Goal: Information Seeking & Learning: Learn about a topic

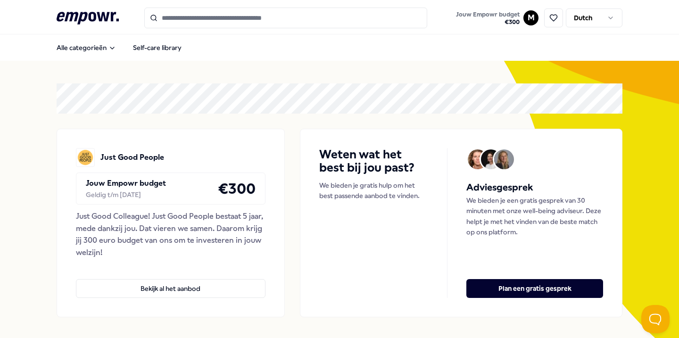
click at [195, 20] on input "Search for products, categories or subcategories" at bounding box center [285, 18] width 283 height 21
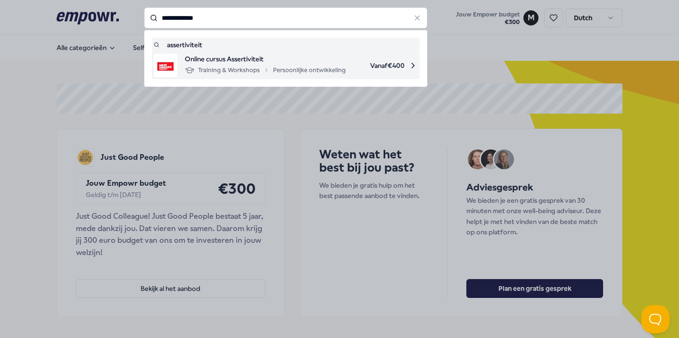
type input "**********"
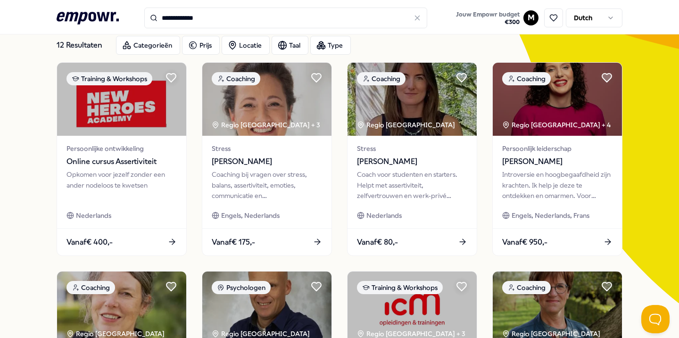
scroll to position [56, 0]
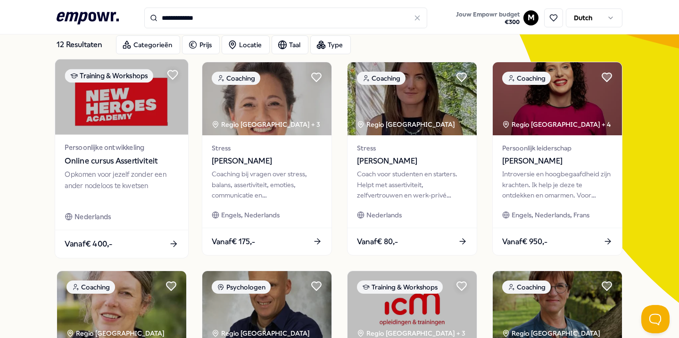
click at [68, 188] on div "Opkomen voor jezelf zonder een ander nodeloos te kwetsen" at bounding box center [122, 185] width 114 height 33
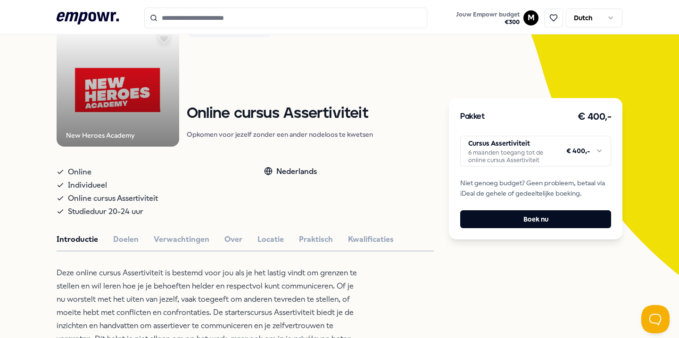
scroll to position [111, 0]
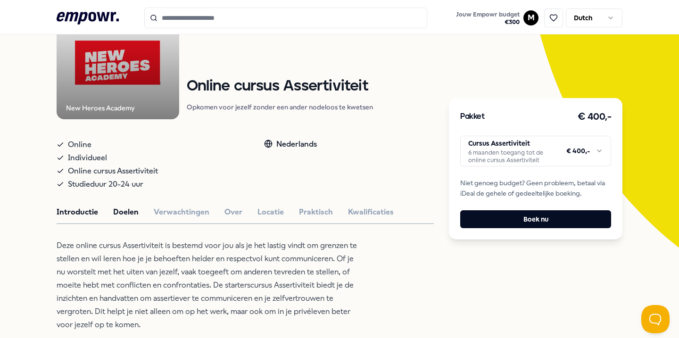
click at [127, 210] on button "Doelen" at bounding box center [125, 212] width 25 height 12
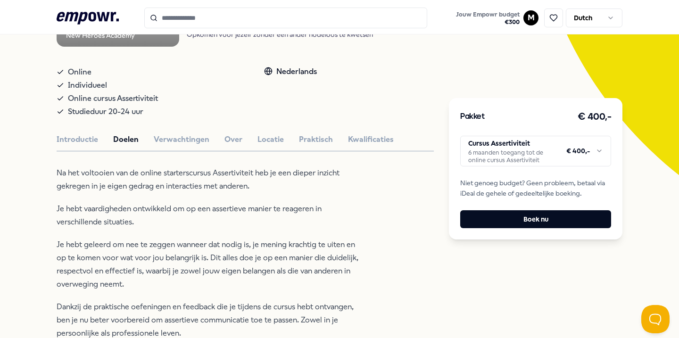
scroll to position [169, 0]
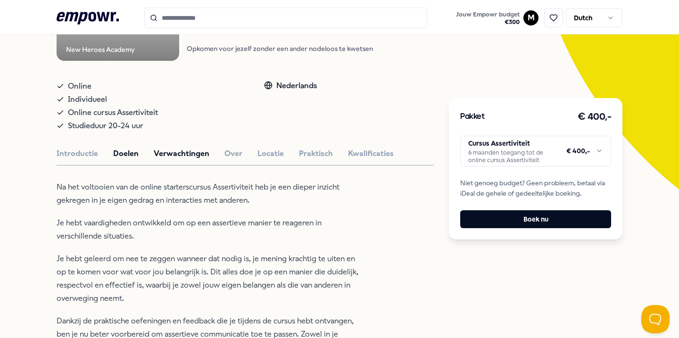
click at [171, 150] on button "Verwachtingen" at bounding box center [182, 154] width 56 height 12
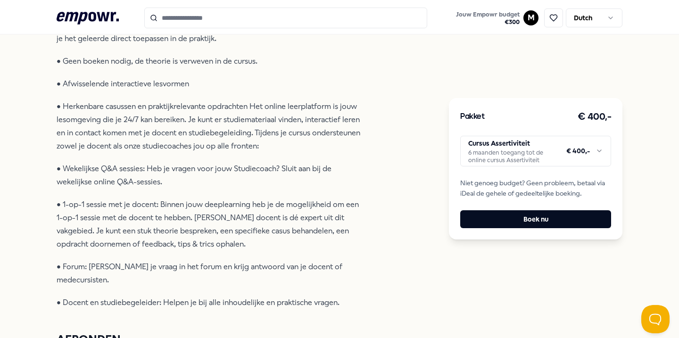
scroll to position [182, 0]
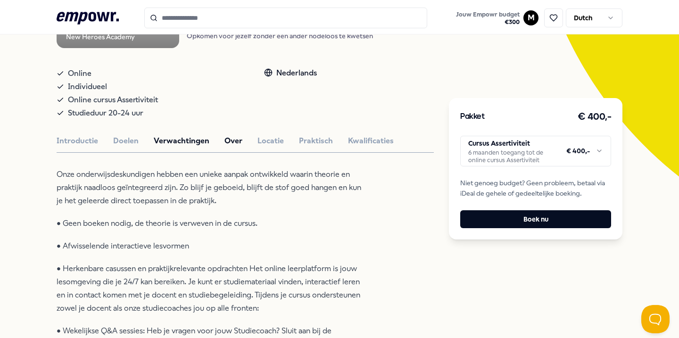
click at [225, 138] on button "Over" at bounding box center [233, 141] width 18 height 12
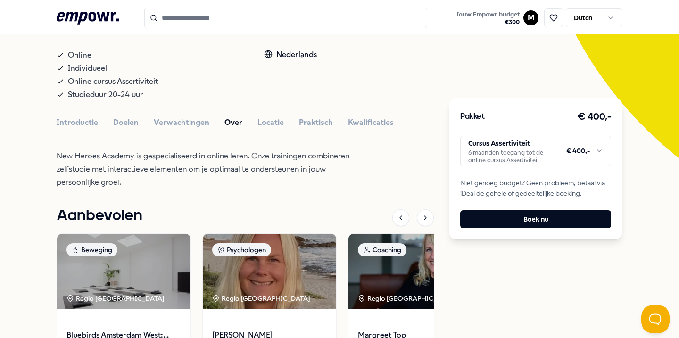
scroll to position [202, 0]
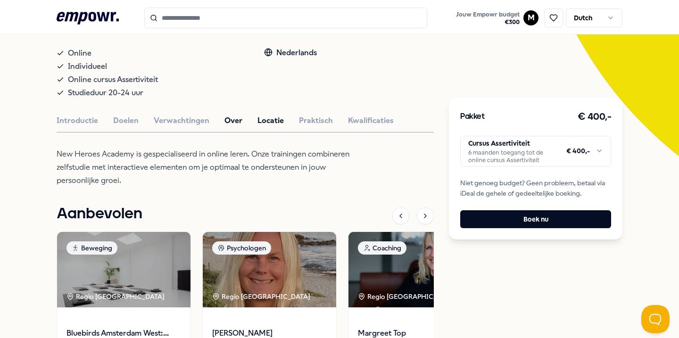
click at [270, 119] on button "Locatie" at bounding box center [270, 121] width 26 height 12
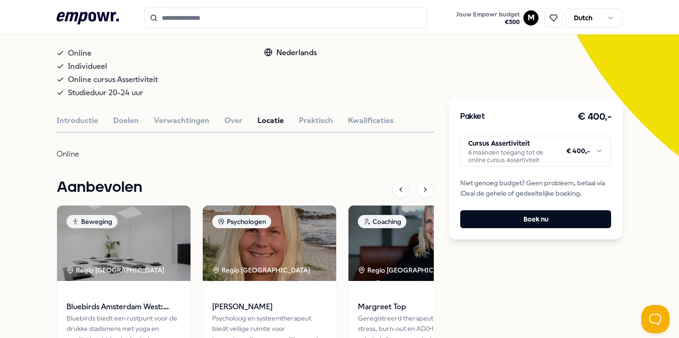
click at [310, 113] on div "New Heroes Academy Training & Workshops Online cursus Assertiviteit Opkomen voo…" at bounding box center [245, 158] width 377 height 506
click at [309, 122] on button "Praktisch" at bounding box center [316, 121] width 34 height 12
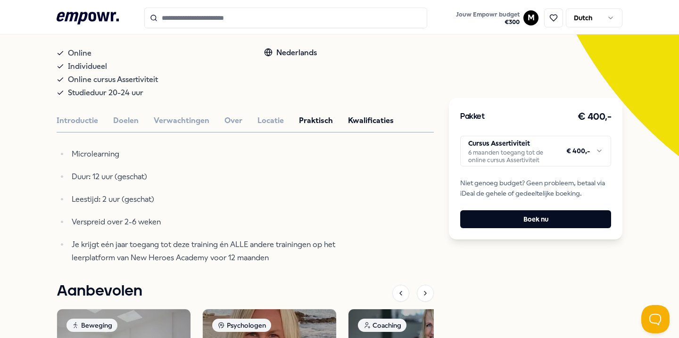
click at [385, 120] on button "Kwalificaties" at bounding box center [371, 121] width 46 height 12
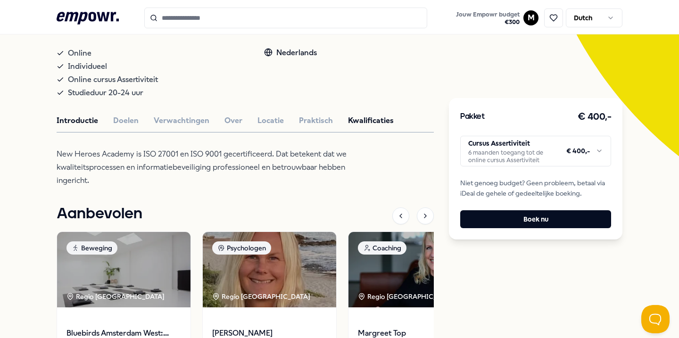
click at [70, 124] on button "Introductie" at bounding box center [77, 121] width 41 height 12
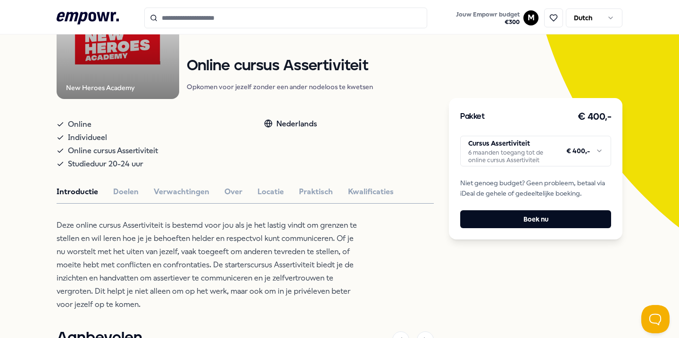
scroll to position [132, 0]
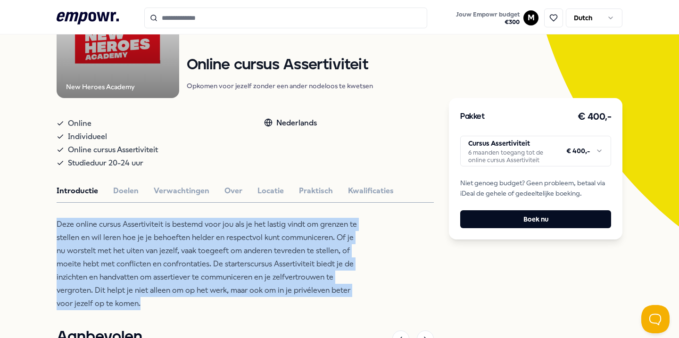
drag, startPoint x: 231, startPoint y: 301, endPoint x: 42, endPoint y: 226, distance: 202.7
click at [42, 227] on div "Terug New Heroes Academy Training & Workshops Online cursus Assertiviteit Opkom…" at bounding box center [339, 254] width 679 height 651
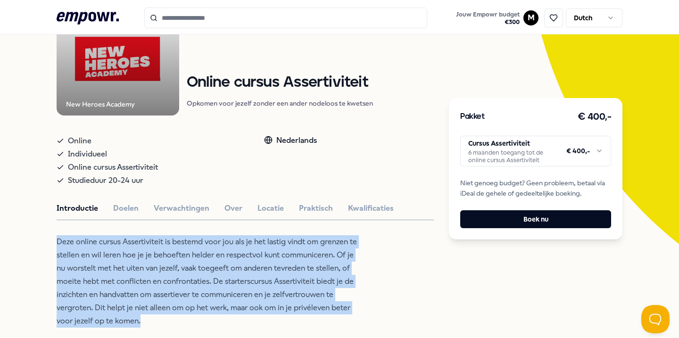
scroll to position [112, 0]
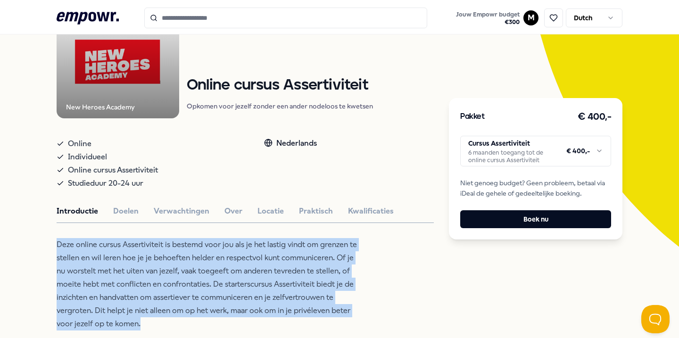
type input "**********"
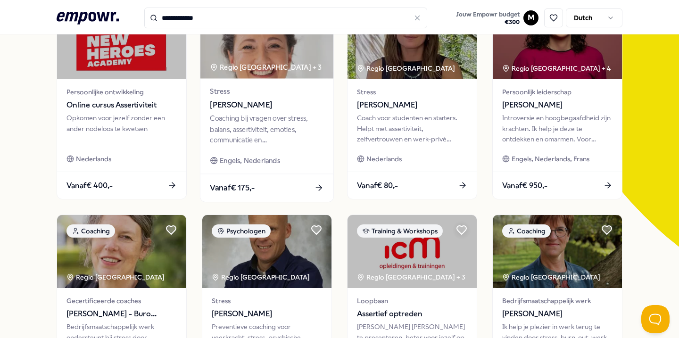
click at [241, 97] on span "Stress" at bounding box center [267, 91] width 114 height 11
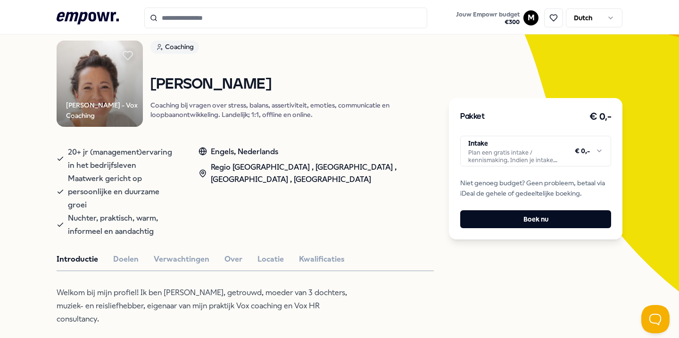
scroll to position [68, 0]
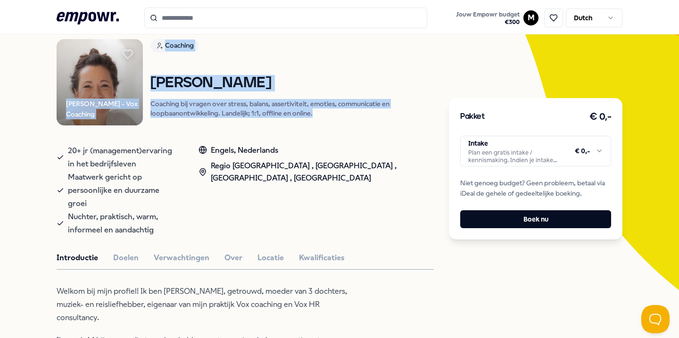
drag, startPoint x: 332, startPoint y: 115, endPoint x: 145, endPoint y: 91, distance: 189.1
click at [144, 91] on div "[PERSON_NAME] - Vox Coaching Coaching [PERSON_NAME] Coaching bij vragen over st…" at bounding box center [245, 82] width 377 height 86
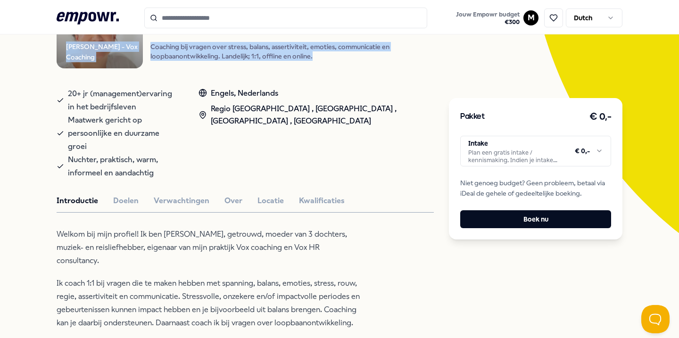
scroll to position [144, 0]
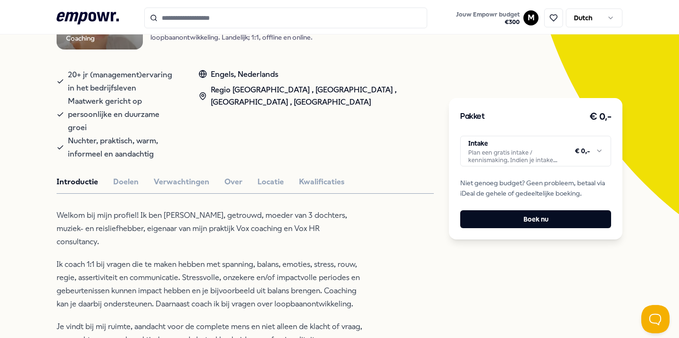
click at [127, 98] on span "Maatwerk gericht op persoonlijke en duurzame groei" at bounding box center [124, 115] width 112 height 40
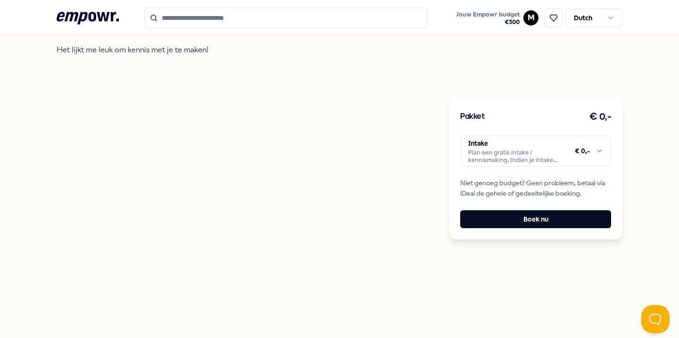
scroll to position [456, 0]
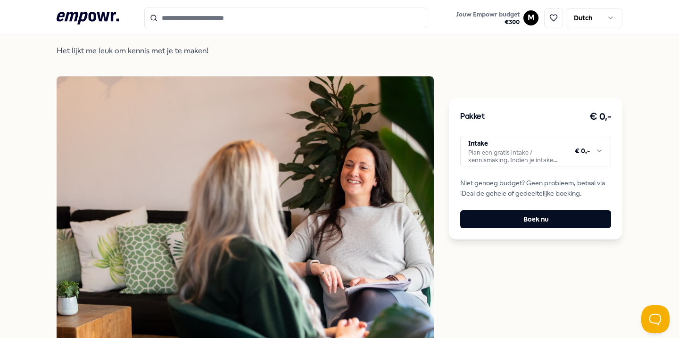
click at [441, 142] on img at bounding box center [441, 149] width 0 height 147
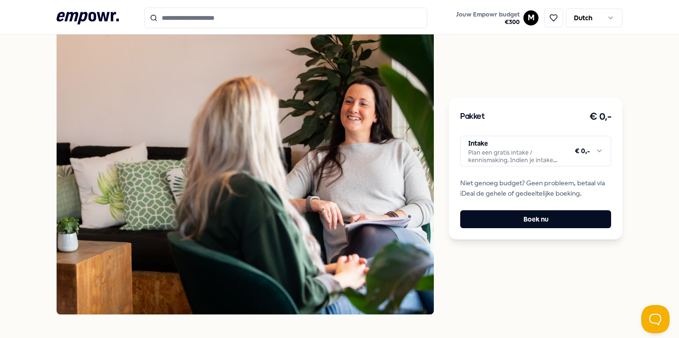
scroll to position [497, 0]
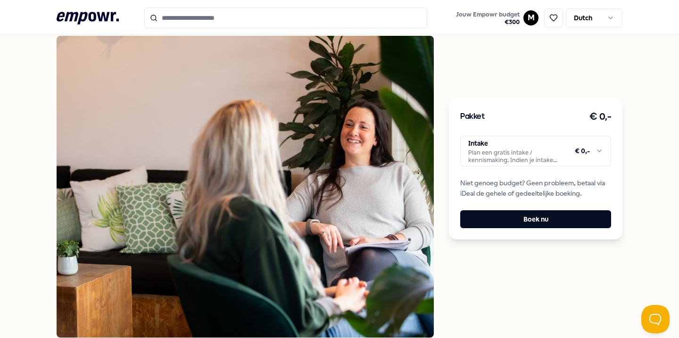
click at [441, 190] on img at bounding box center [441, 263] width 0 height 147
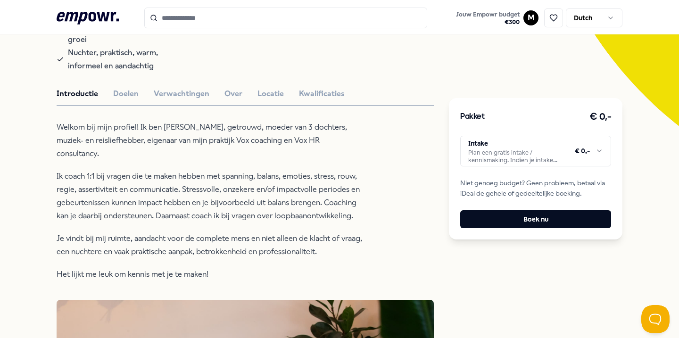
scroll to position [233, 0]
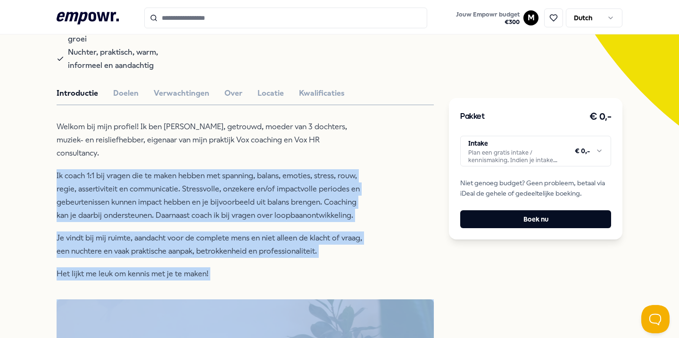
drag, startPoint x: 293, startPoint y: 275, endPoint x: 46, endPoint y: 148, distance: 277.9
click at [311, 87] on button "Kwalificaties" at bounding box center [322, 93] width 46 height 12
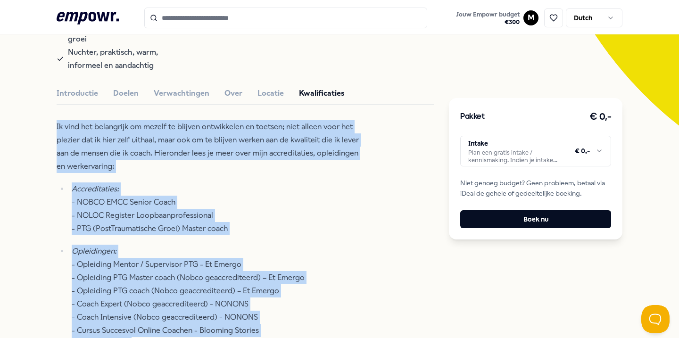
click at [196, 138] on p "Ik vind het belangrijk om mezelf te blijven ontwikkelen en toetsen; niet alleen…" at bounding box center [210, 146] width 306 height 53
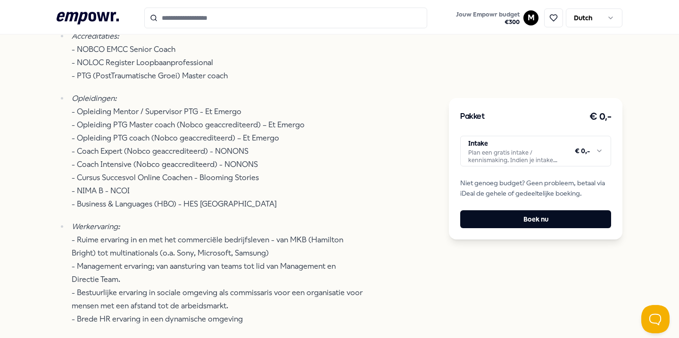
scroll to position [408, 0]
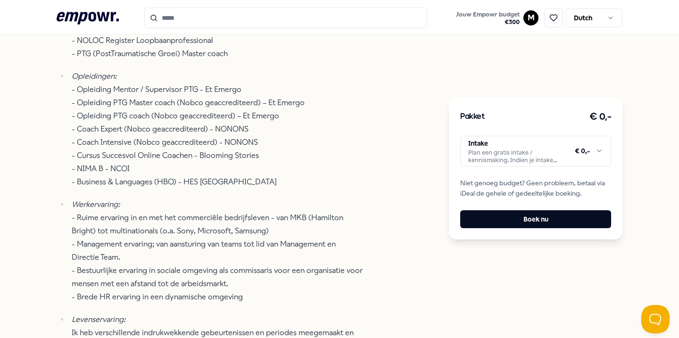
type input "**********"
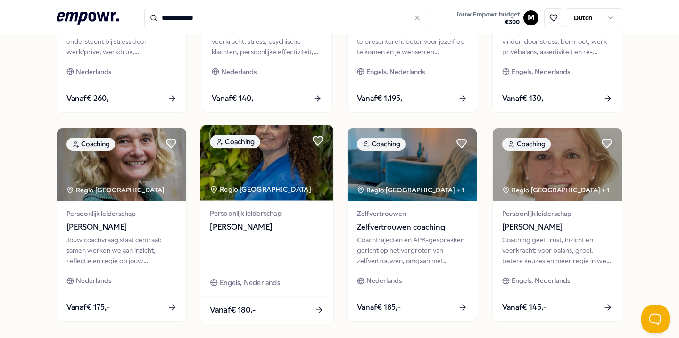
click at [256, 246] on div at bounding box center [267, 251] width 114 height 33
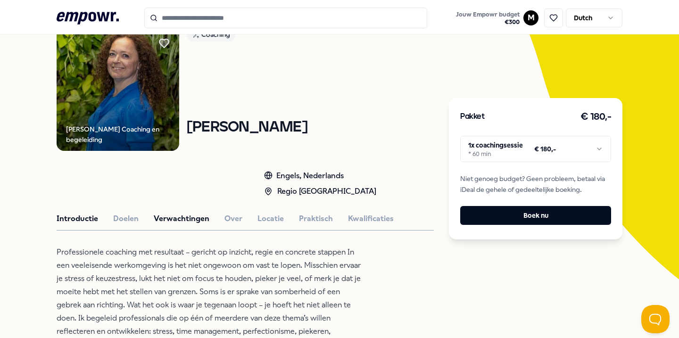
scroll to position [107, 0]
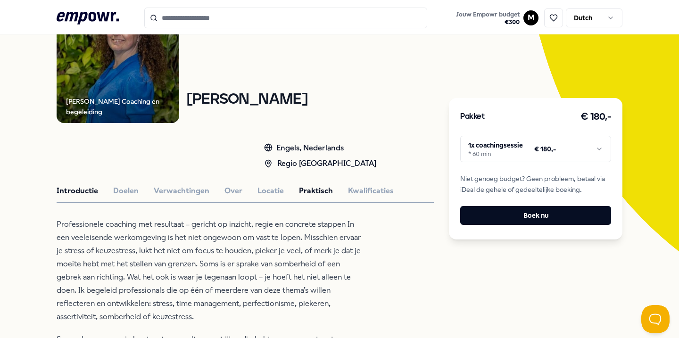
click at [308, 189] on button "Praktisch" at bounding box center [316, 191] width 34 height 12
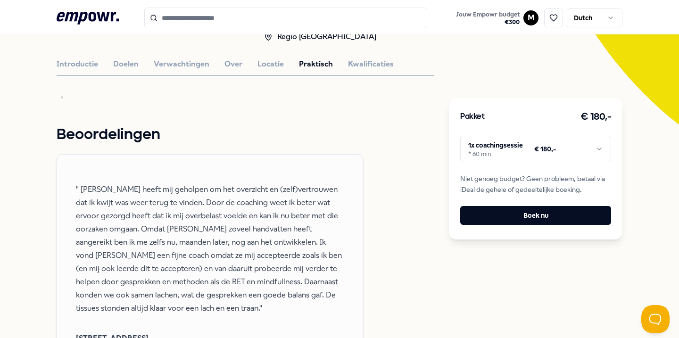
scroll to position [233, 0]
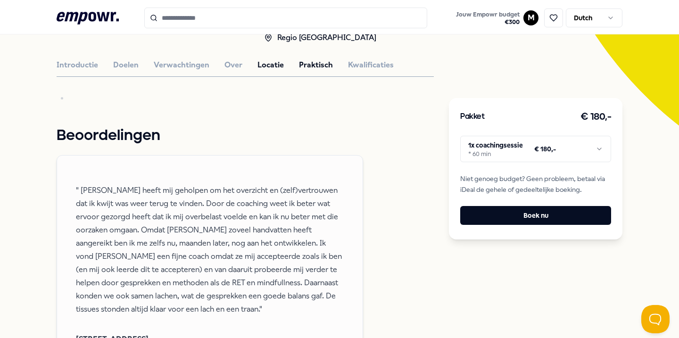
click at [278, 64] on button "Locatie" at bounding box center [270, 65] width 26 height 12
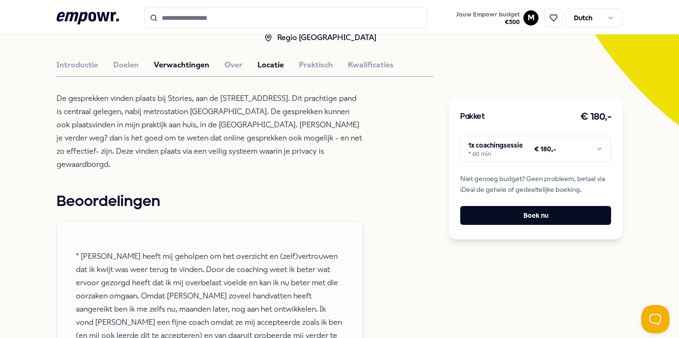
click at [174, 65] on button "Verwachtingen" at bounding box center [182, 65] width 56 height 12
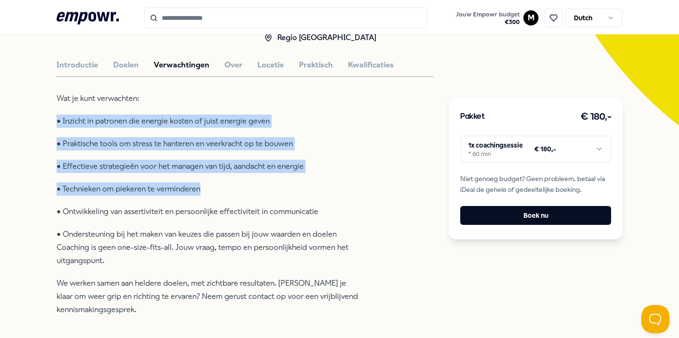
drag, startPoint x: 219, startPoint y: 190, endPoint x: 44, endPoint y: 122, distance: 187.0
click at [116, 60] on button "Doelen" at bounding box center [125, 65] width 25 height 12
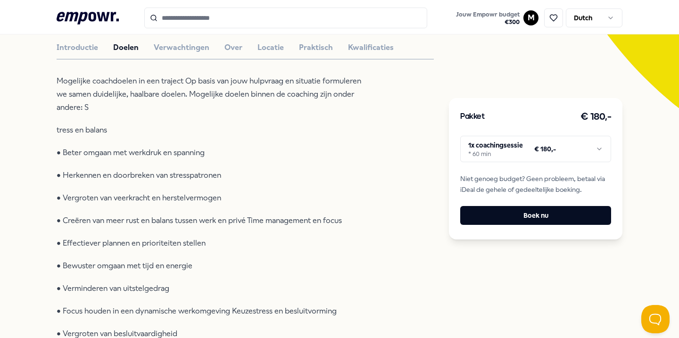
scroll to position [252, 0]
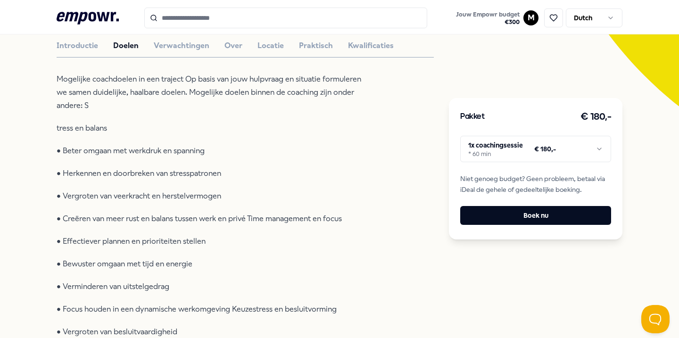
type input "**********"
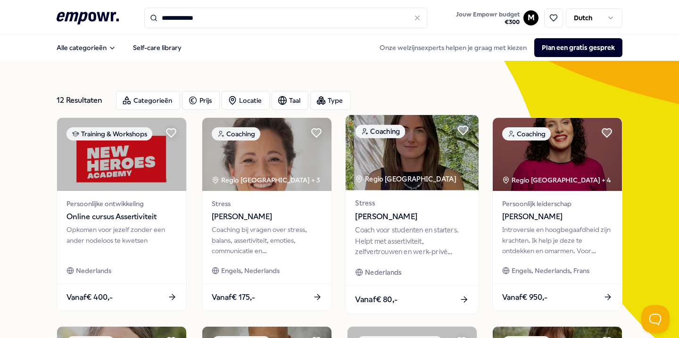
click at [381, 208] on span "Stress" at bounding box center [412, 203] width 114 height 11
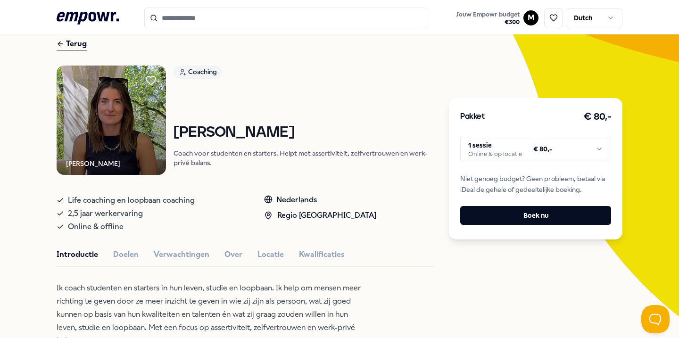
scroll to position [67, 0]
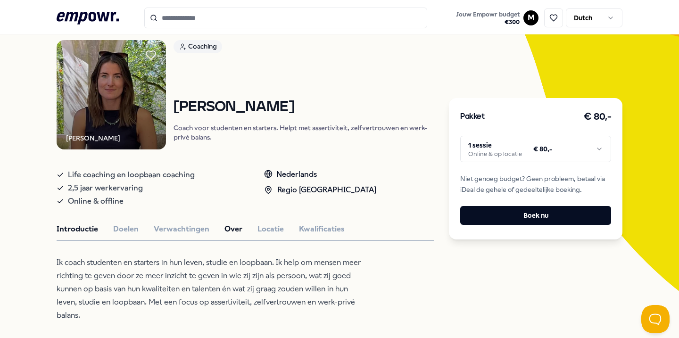
click at [232, 233] on button "Over" at bounding box center [233, 229] width 18 height 12
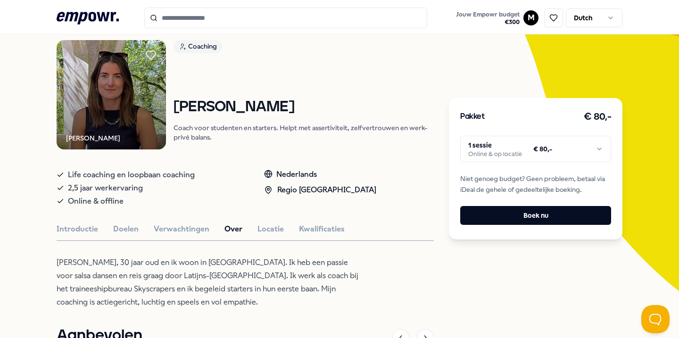
type input "**********"
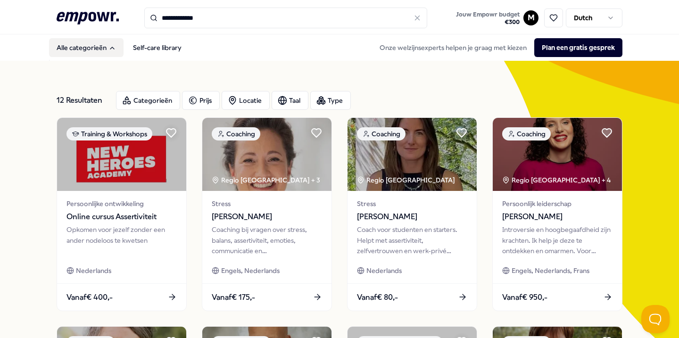
click at [99, 42] on button "Alle categorieën" at bounding box center [86, 47] width 75 height 19
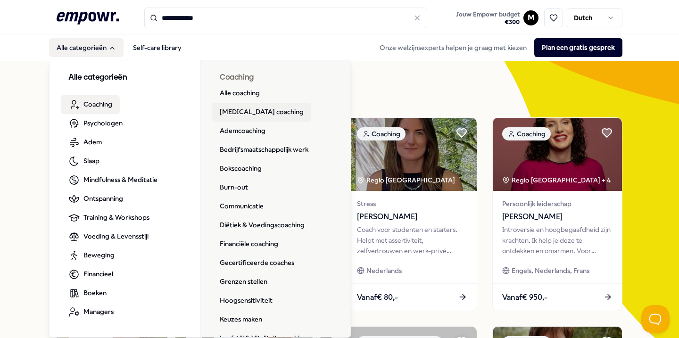
click at [252, 117] on link "[MEDICAL_DATA] coaching" at bounding box center [261, 112] width 99 height 19
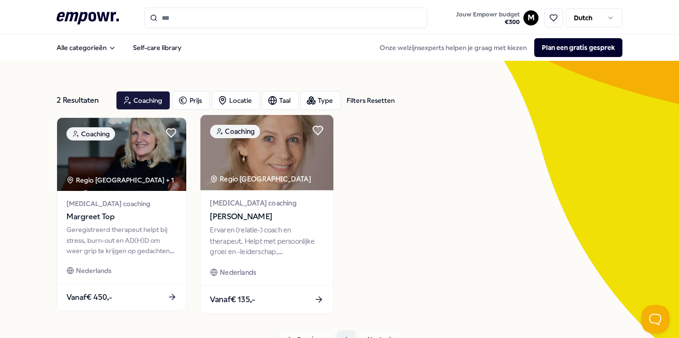
click at [249, 211] on span "[PERSON_NAME]" at bounding box center [267, 217] width 114 height 12
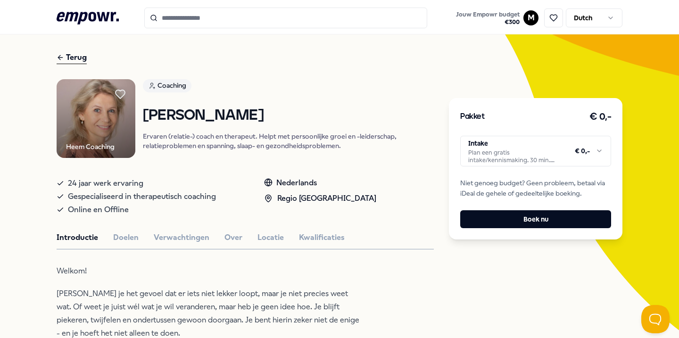
scroll to position [29, 0]
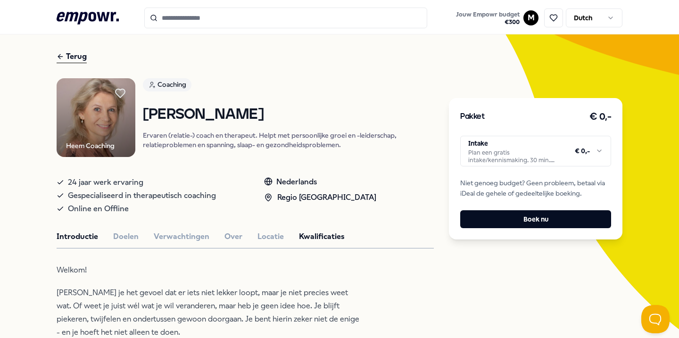
click at [317, 241] on button "Kwalificaties" at bounding box center [322, 237] width 46 height 12
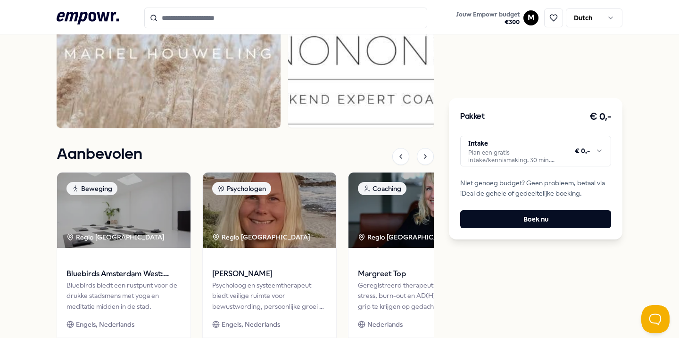
scroll to position [811, 0]
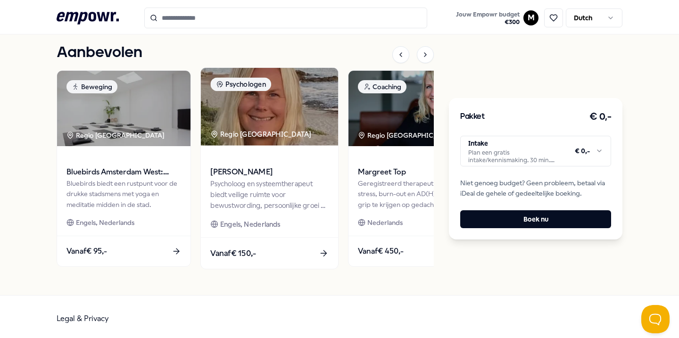
click at [269, 160] on span at bounding box center [269, 158] width 118 height 11
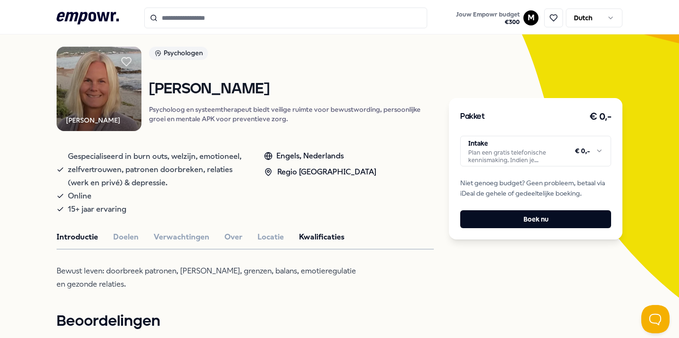
click at [317, 240] on button "Kwalificaties" at bounding box center [322, 237] width 46 height 12
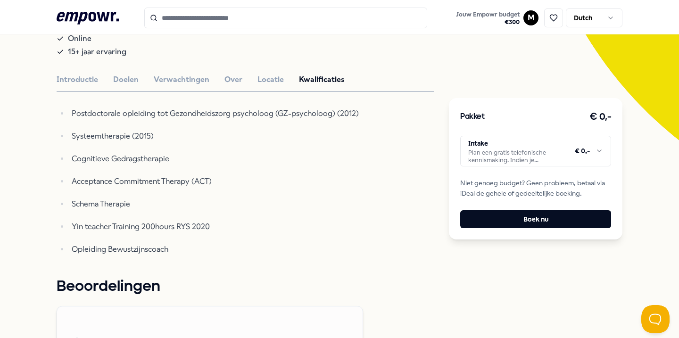
scroll to position [218, 0]
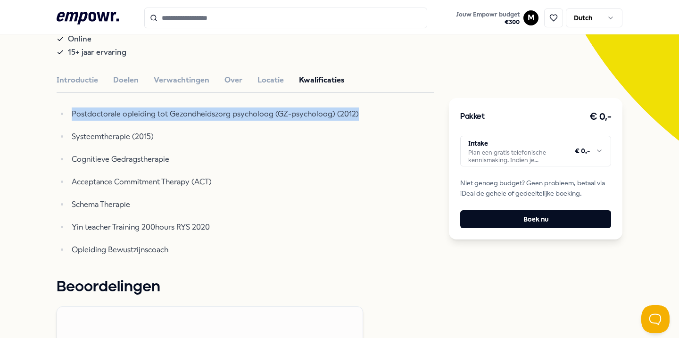
drag, startPoint x: 357, startPoint y: 111, endPoint x: 63, endPoint y: 108, distance: 293.8
click at [69, 108] on li "Postdoctorale opleiding tot Gezondheidszorg psycholoog (GZ-psycholoog) (2012)" at bounding box center [216, 114] width 294 height 13
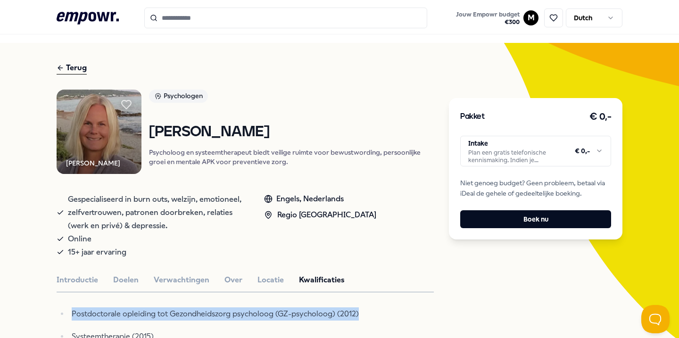
scroll to position [25, 0]
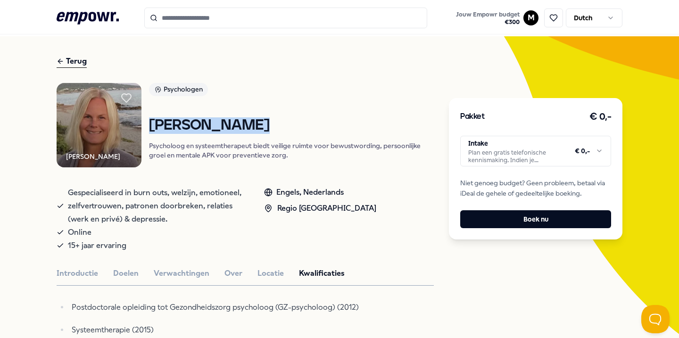
drag, startPoint x: 257, startPoint y: 128, endPoint x: 147, endPoint y: 119, distance: 110.7
click at [147, 119] on div "[PERSON_NAME] Psychologen [PERSON_NAME] Psycholoog en systeemtherapeut biedt ve…" at bounding box center [245, 125] width 377 height 85
copy h1 "[PERSON_NAME]"
click at [349, 143] on p "Psycholoog en systeemtherapeut biedt veilige ruimte voor bewustwording, persoon…" at bounding box center [291, 150] width 285 height 19
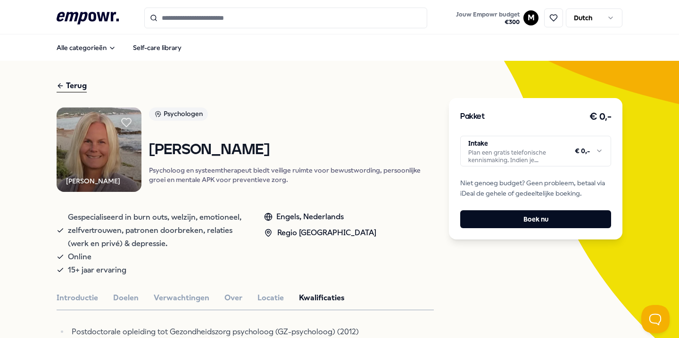
scroll to position [0, 0]
click at [128, 124] on icon at bounding box center [126, 121] width 10 height 9
click at [64, 80] on div "Terug" at bounding box center [72, 85] width 30 height 13
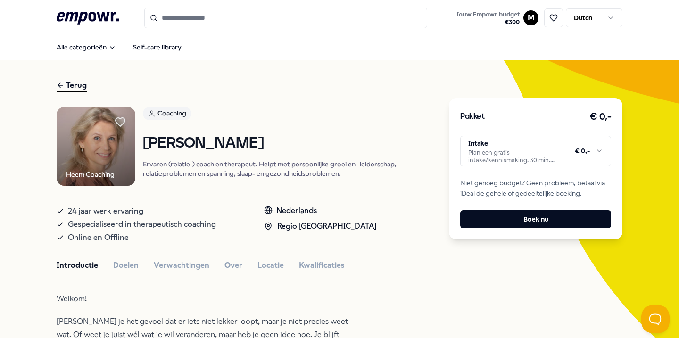
click at [64, 80] on div "Terug" at bounding box center [72, 85] width 30 height 13
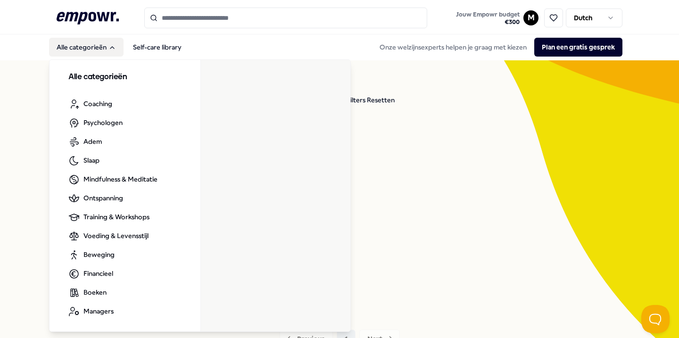
click at [83, 43] on button "Alle categorieën" at bounding box center [86, 47] width 75 height 19
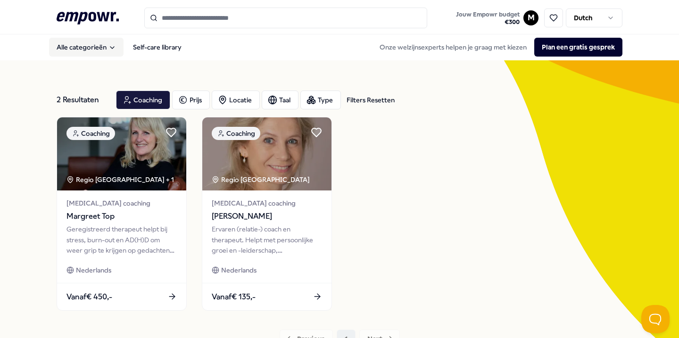
click at [107, 45] on button "Alle categorieën" at bounding box center [86, 47] width 75 height 19
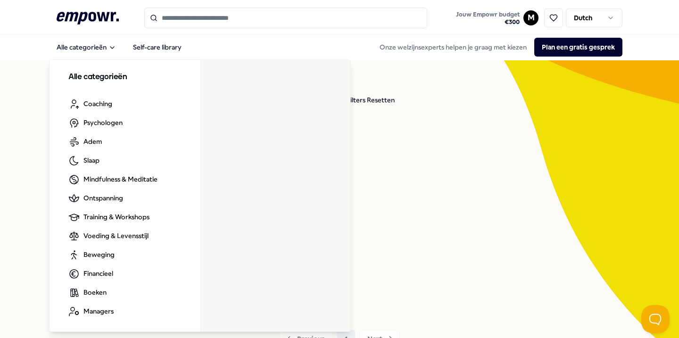
click at [99, 19] on icon at bounding box center [88, 18] width 62 height 12
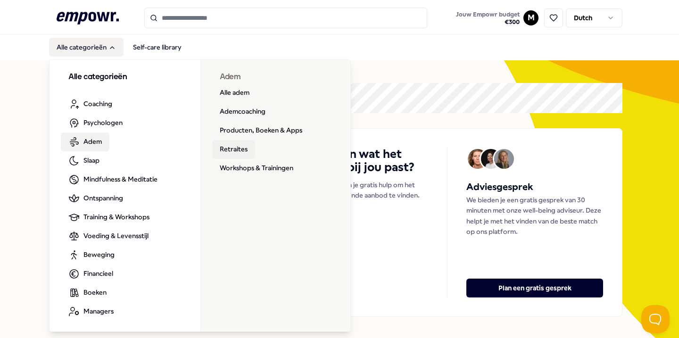
click at [246, 154] on link "Retraites" at bounding box center [233, 149] width 43 height 19
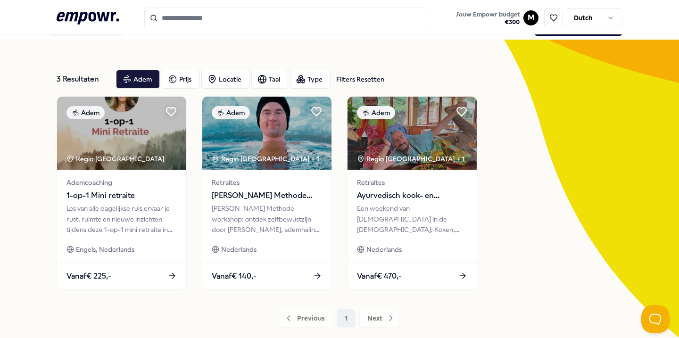
scroll to position [23, 0]
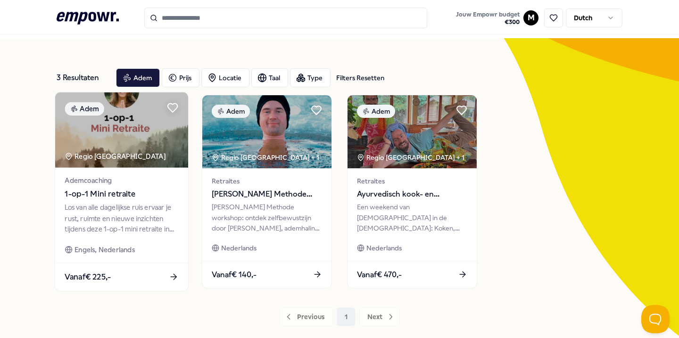
click at [125, 219] on div "Los van alle dagelijkse ruis ervaar je rust, ruimte en nieuwe inzichten tijdens…" at bounding box center [122, 218] width 114 height 33
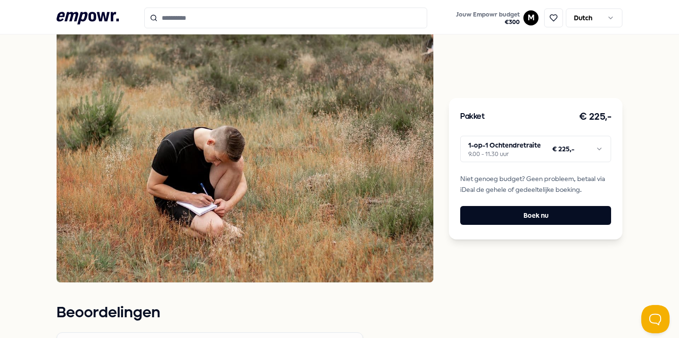
scroll to position [587, 0]
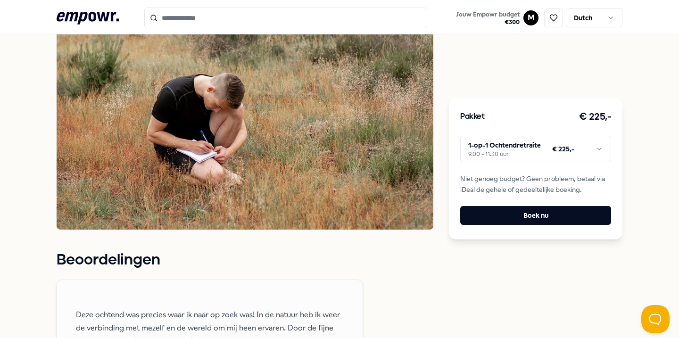
click at [243, 136] on img at bounding box center [245, 78] width 377 height 301
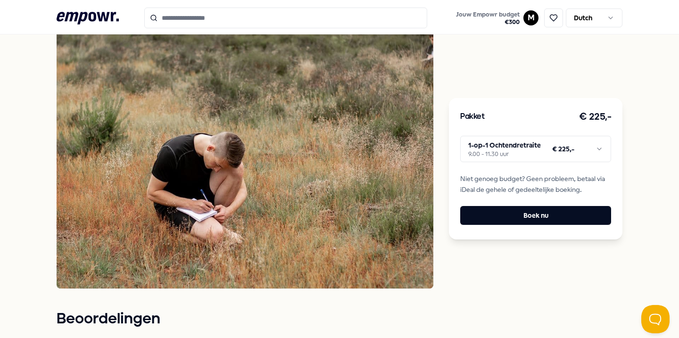
scroll to position [410, 0]
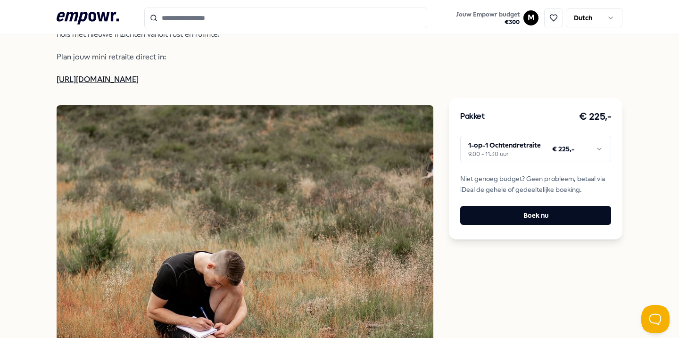
click at [441, 156] on img at bounding box center [441, 178] width 0 height 147
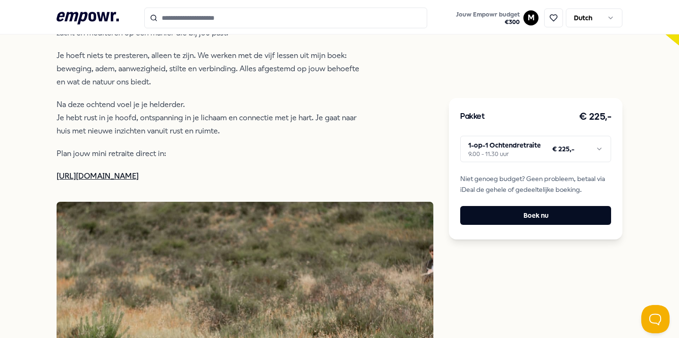
scroll to position [290, 0]
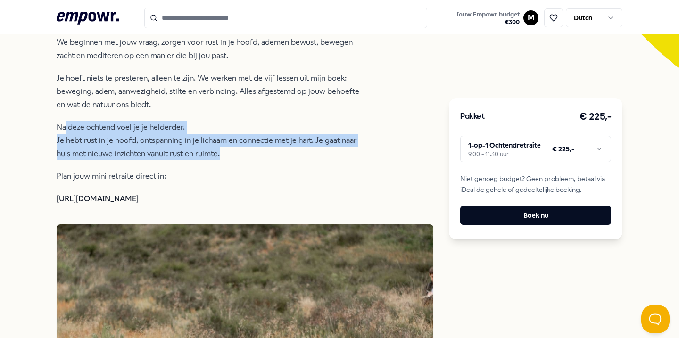
drag, startPoint x: 240, startPoint y: 155, endPoint x: 50, endPoint y: 112, distance: 193.8
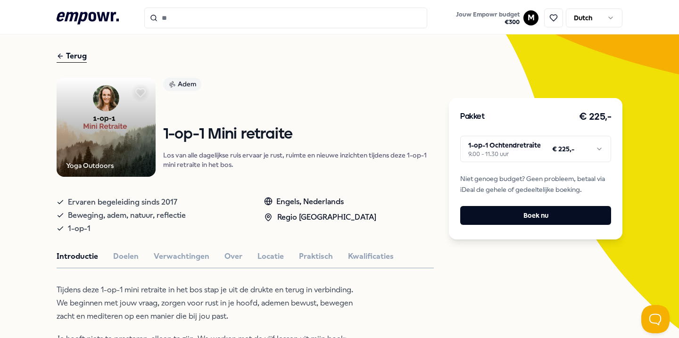
scroll to position [0, 0]
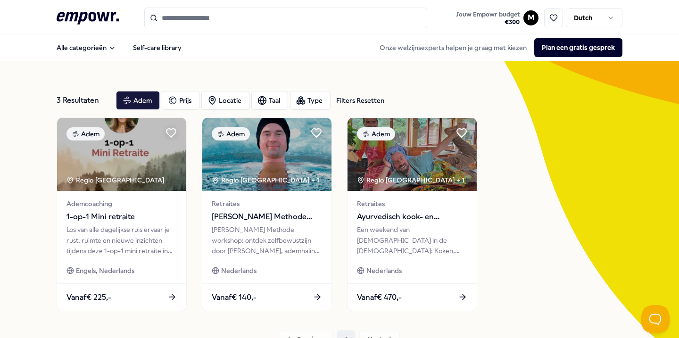
scroll to position [80, 0]
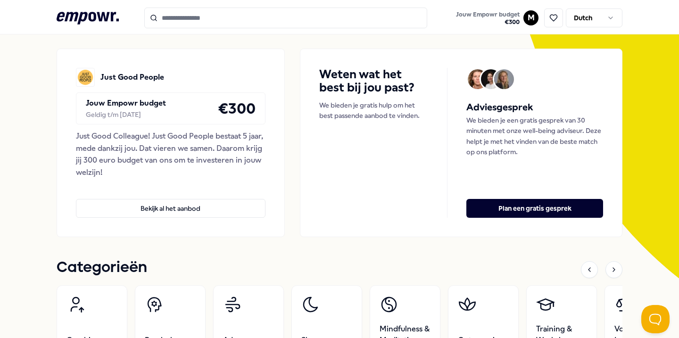
click at [96, 26] on icon ".empowr-logo_svg__cls-1{fill:#03032f}" at bounding box center [88, 17] width 62 height 17
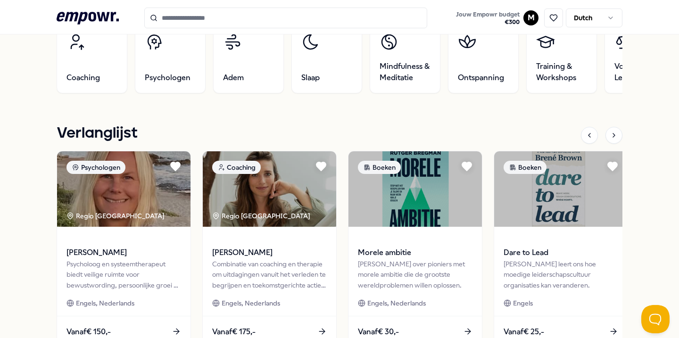
scroll to position [383, 0]
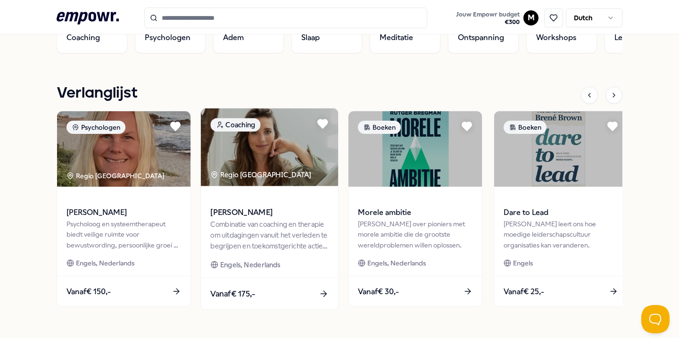
click at [230, 206] on div "[PERSON_NAME]" at bounding box center [269, 206] width 118 height 25
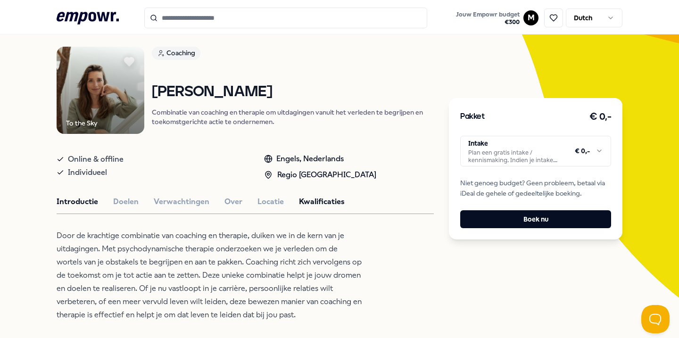
click at [315, 202] on button "Kwalificaties" at bounding box center [322, 202] width 46 height 12
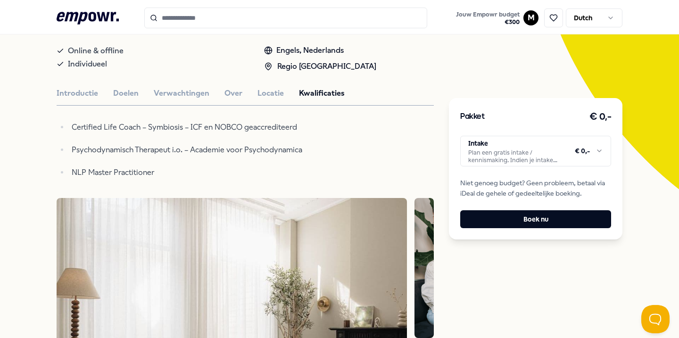
scroll to position [168, 0]
click at [414, 250] on img at bounding box center [424, 269] width 20 height 140
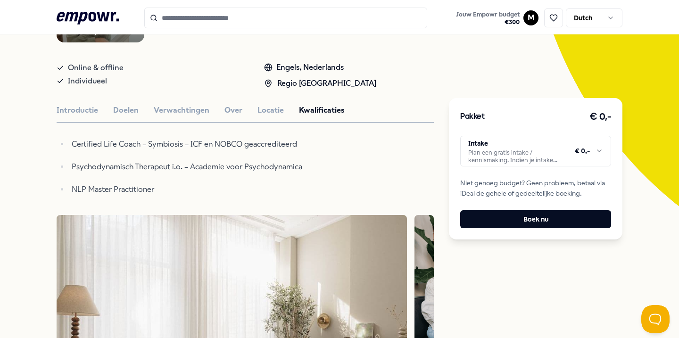
scroll to position [93, 0]
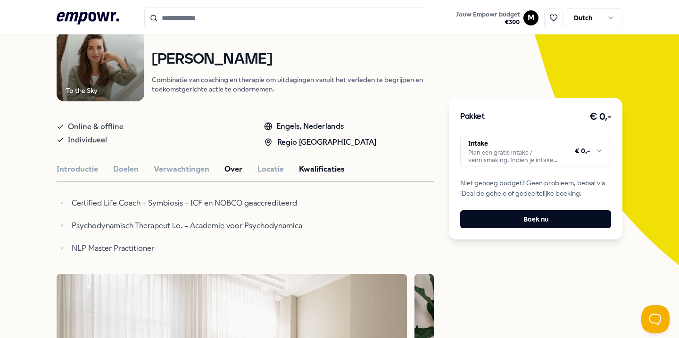
click at [228, 169] on button "Over" at bounding box center [233, 169] width 18 height 12
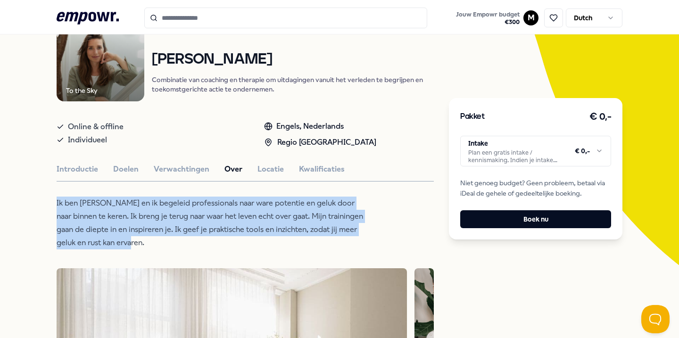
drag, startPoint x: 183, startPoint y: 248, endPoint x: 51, endPoint y: 196, distance: 141.6
click at [170, 171] on button "Verwachtingen" at bounding box center [182, 169] width 56 height 12
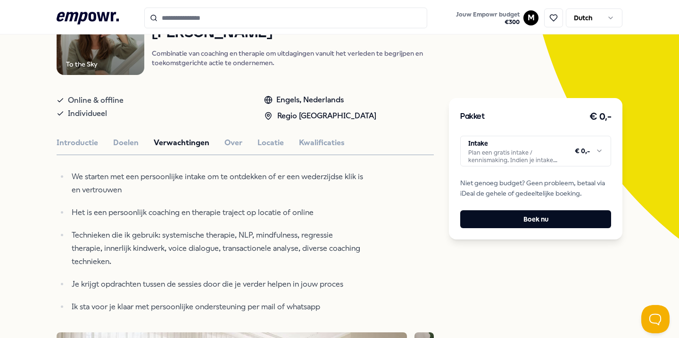
scroll to position [125, 0]
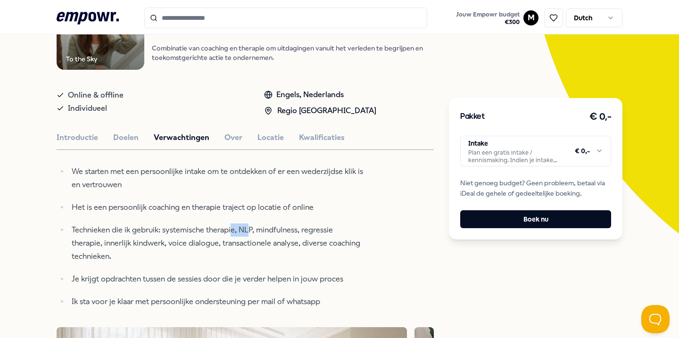
drag, startPoint x: 249, startPoint y: 229, endPoint x: 230, endPoint y: 229, distance: 19.3
click at [230, 229] on p "Technieken die ik gebruik: systemische therapie, NLP, mindfulness, regressie th…" at bounding box center [217, 244] width 291 height 40
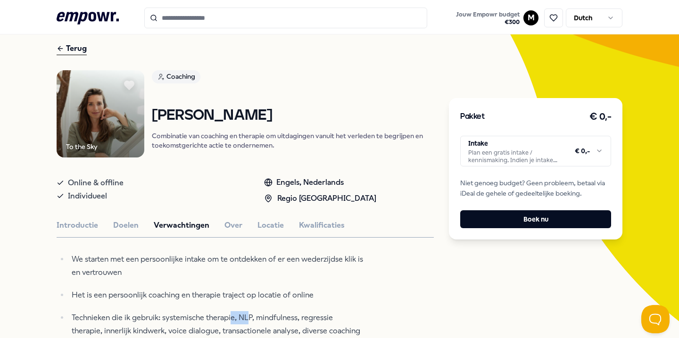
scroll to position [0, 0]
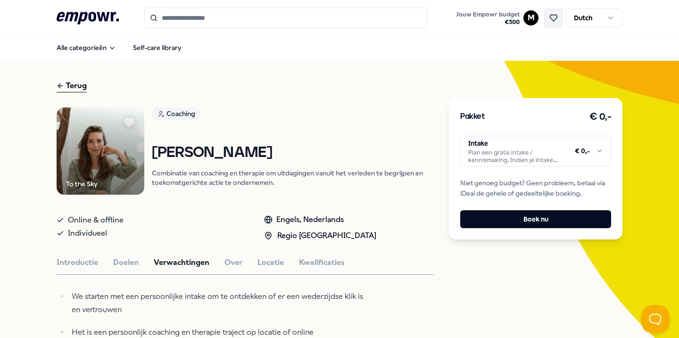
click at [556, 16] on icon at bounding box center [553, 18] width 8 height 8
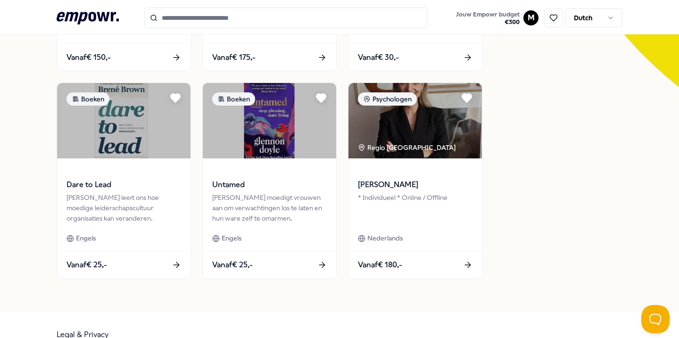
scroll to position [286, 0]
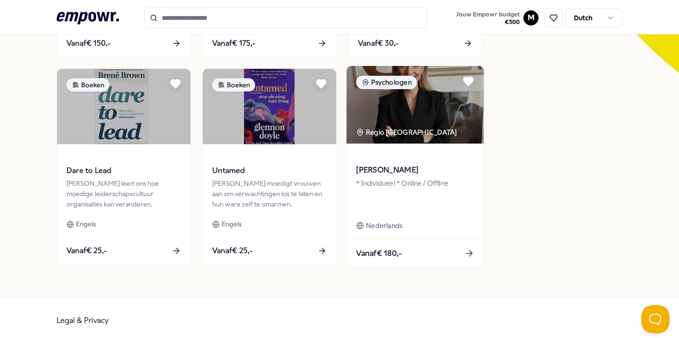
click at [472, 202] on div "* Individueel * Online / Offline" at bounding box center [415, 194] width 118 height 33
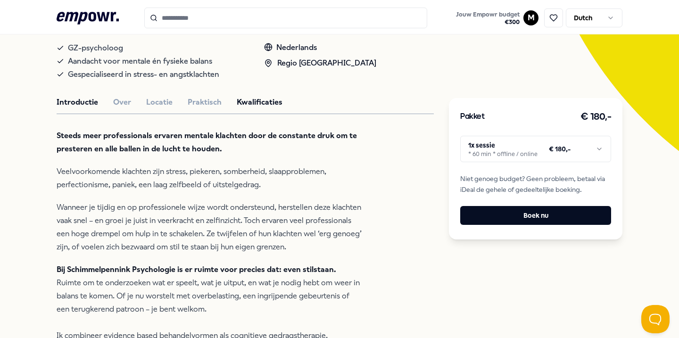
scroll to position [217, 0]
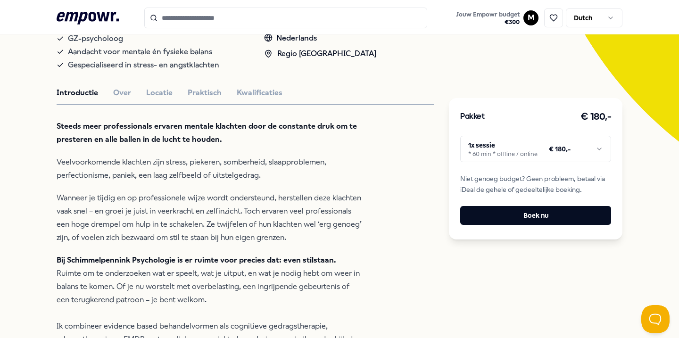
click at [513, 150] on html ".empowr-logo_svg__cls-1{fill:#03032f} Jouw Empowr budget € 300 M Dutch Alle cat…" at bounding box center [339, 169] width 679 height 338
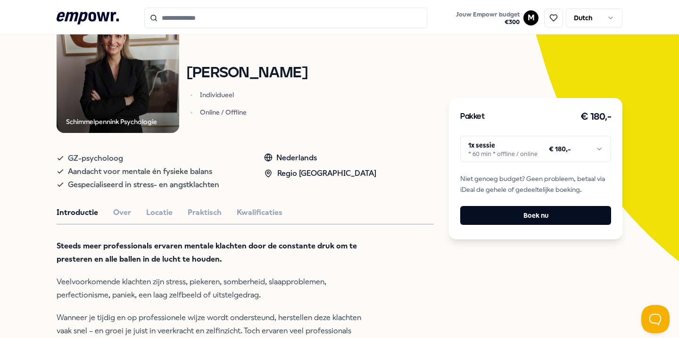
scroll to position [44, 0]
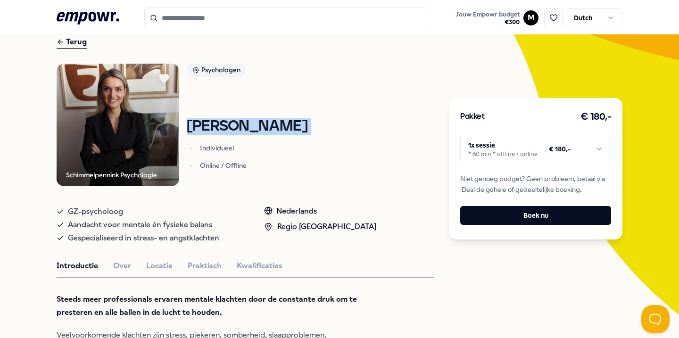
drag, startPoint x: 388, startPoint y: 136, endPoint x: 187, endPoint y: 126, distance: 201.1
click at [187, 126] on div "Schimmelpennink Psychologie Psychologen [PERSON_NAME] Individueel Online / Offl…" at bounding box center [245, 125] width 377 height 123
copy h1 "[PERSON_NAME]"
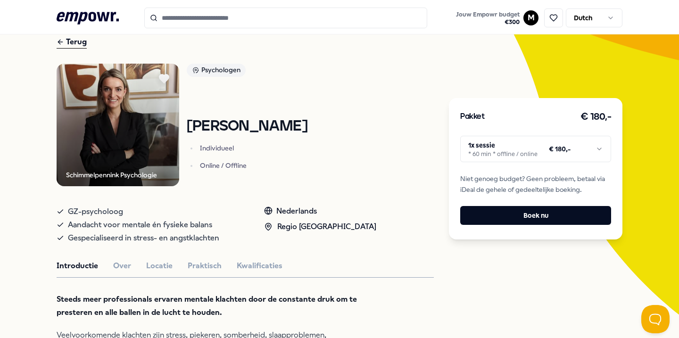
click at [63, 41] on icon at bounding box center [61, 41] width 8 height 11
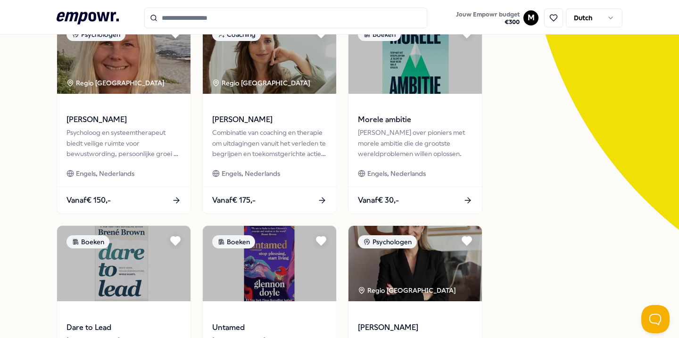
scroll to position [1, 0]
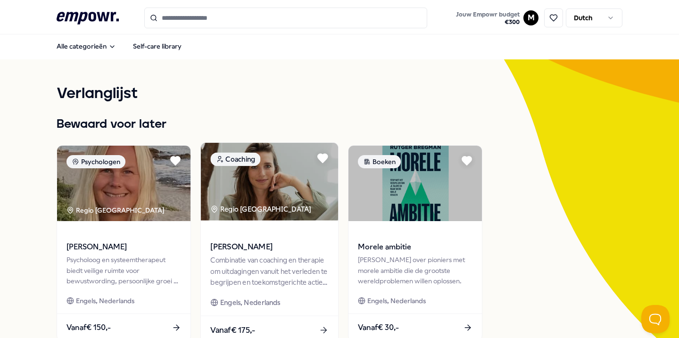
click at [232, 263] on div "Combinatie van coaching en therapie om uitdagingen vanuit het verleden te begri…" at bounding box center [269, 271] width 118 height 33
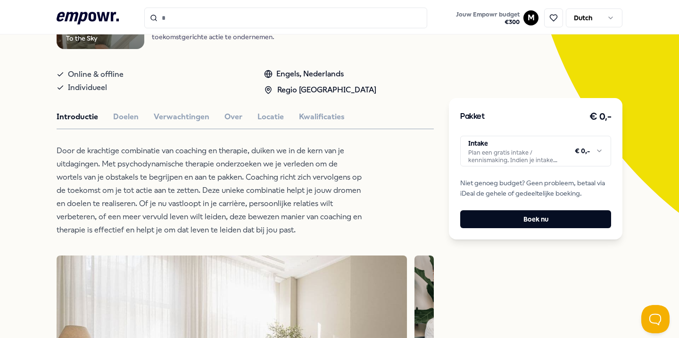
scroll to position [129, 0]
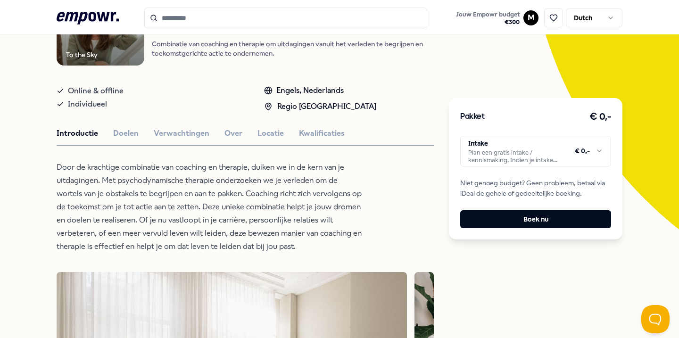
click at [130, 136] on button "Doelen" at bounding box center [125, 133] width 25 height 12
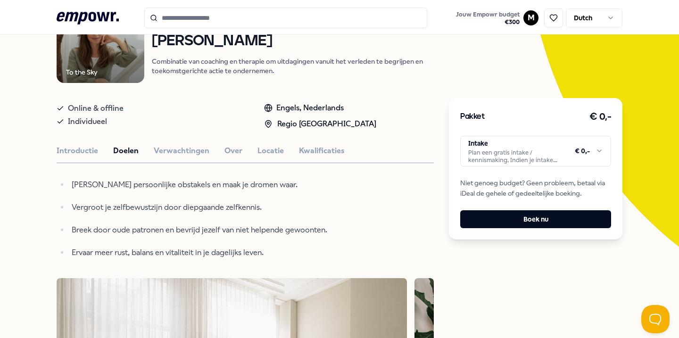
scroll to position [0, 0]
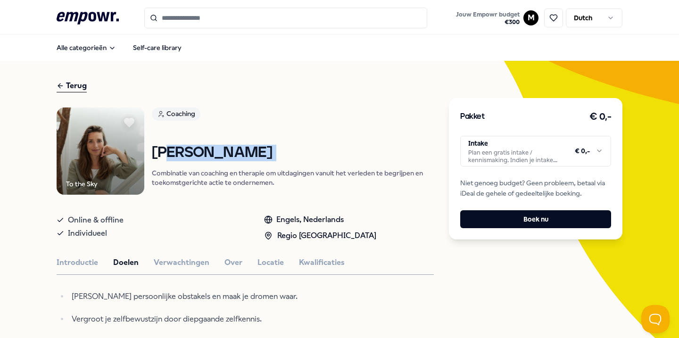
drag, startPoint x: 165, startPoint y: 151, endPoint x: 345, endPoint y: 160, distance: 180.3
click at [345, 160] on h1 "[PERSON_NAME]" at bounding box center [293, 153] width 282 height 17
click at [325, 263] on button "Kwalificaties" at bounding box center [322, 263] width 46 height 12
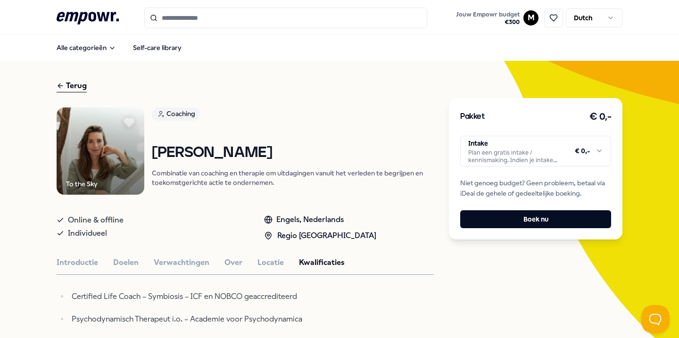
click at [343, 155] on h1 "[PERSON_NAME]" at bounding box center [293, 153] width 282 height 17
drag, startPoint x: 349, startPoint y: 154, endPoint x: 150, endPoint y: 153, distance: 199.5
click at [150, 153] on div "To the Sky Coaching [PERSON_NAME] Combinatie van coaching en therapie om uitdag…" at bounding box center [245, 152] width 377 height 88
copy h1 "[PERSON_NAME]"
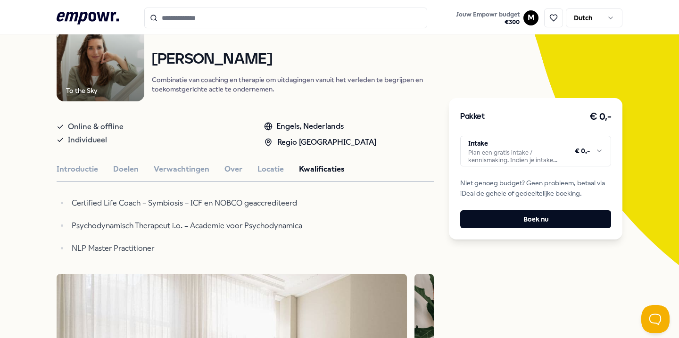
scroll to position [26, 0]
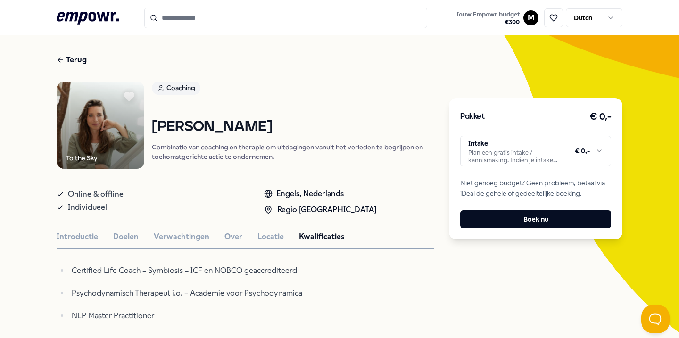
click at [70, 66] on div "Terug" at bounding box center [72, 60] width 30 height 13
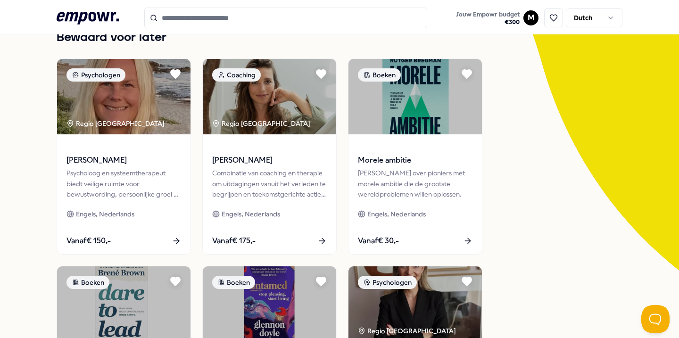
scroll to position [88, 0]
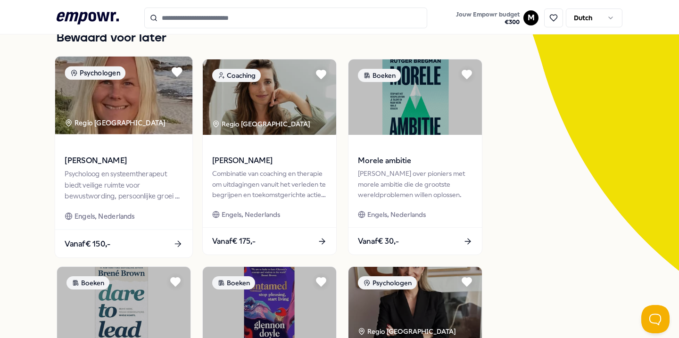
click at [117, 185] on div "Psycholoog en systeemtherapeut biedt veilige ruimte voor bewustwording, persoon…" at bounding box center [124, 185] width 118 height 33
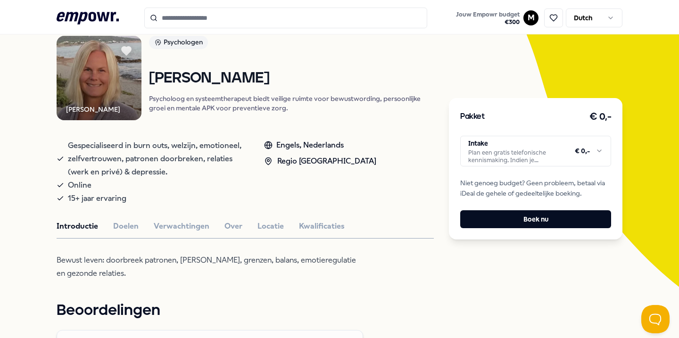
scroll to position [76, 0]
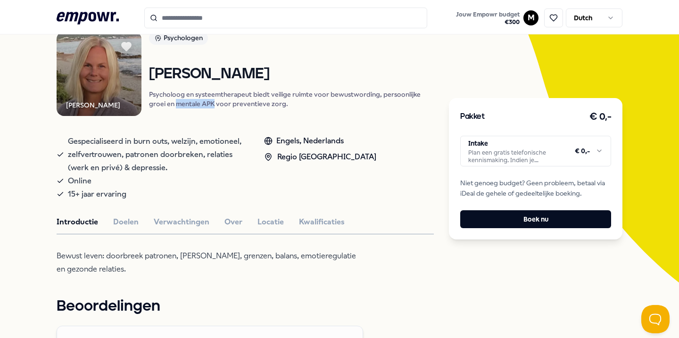
drag, startPoint x: 176, startPoint y: 105, endPoint x: 216, endPoint y: 105, distance: 39.6
click at [216, 105] on p "Psycholoog en systeemtherapeut biedt veilige ruimte voor bewustwording, persoon…" at bounding box center [291, 99] width 285 height 19
copy p "mentale APK"
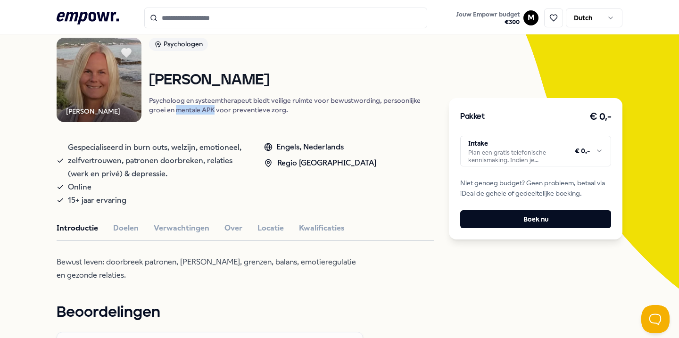
scroll to position [69, 0]
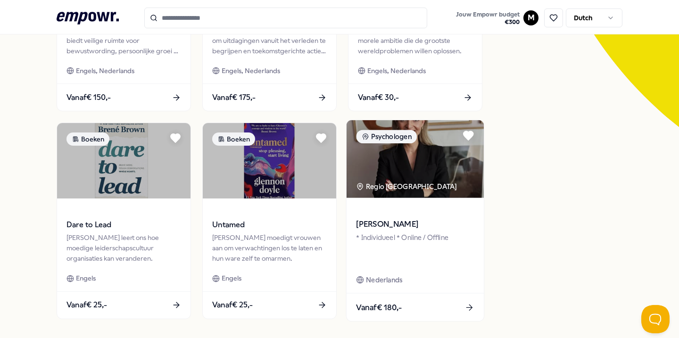
click at [363, 236] on div "* Individueel * Online / Offline" at bounding box center [415, 248] width 118 height 33
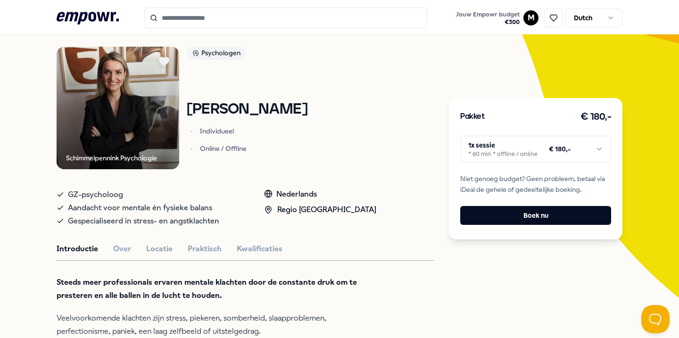
click at [111, 253] on div "Introductie Over Locatie Praktisch Kwalificaties" at bounding box center [245, 249] width 377 height 12
click at [121, 250] on button "Over" at bounding box center [122, 249] width 18 height 12
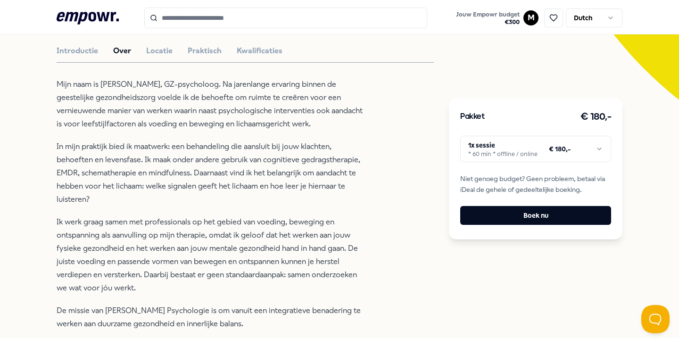
scroll to position [261, 0]
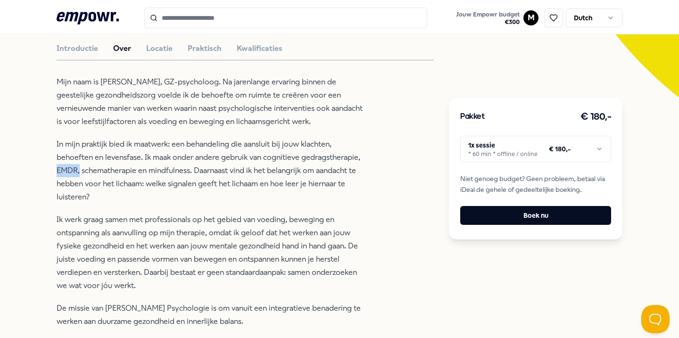
drag, startPoint x: 80, startPoint y: 172, endPoint x: 48, endPoint y: 170, distance: 32.2
click at [48, 170] on div "[PERSON_NAME] Psychologie Psychologen [PERSON_NAME] Individueel Online / Offlin…" at bounding box center [339, 298] width 679 height 996
copy p "EMDR,"
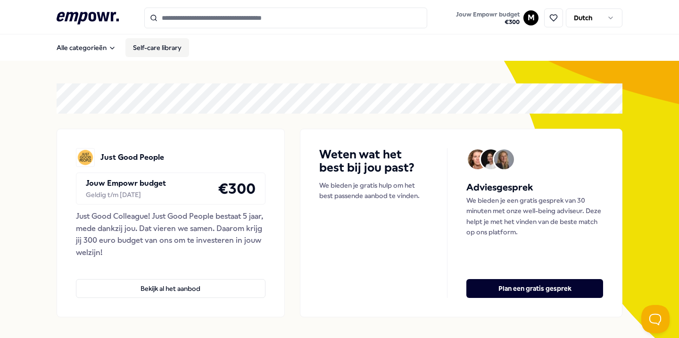
click at [148, 49] on link "Self-care library" at bounding box center [157, 47] width 64 height 19
click at [203, 15] on input "Search for products, categories or subcategories" at bounding box center [285, 18] width 283 height 21
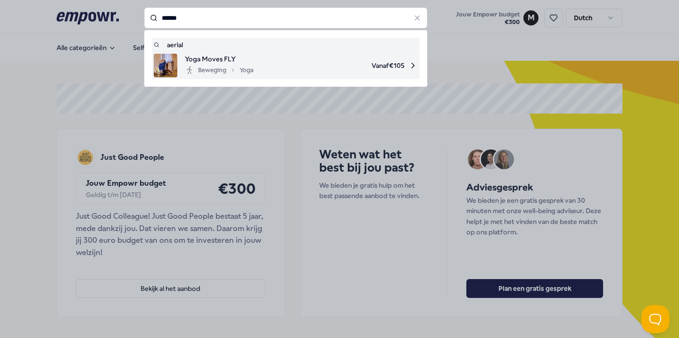
click at [208, 63] on span "Yoga Moves FLY" at bounding box center [219, 59] width 69 height 10
type input "******"
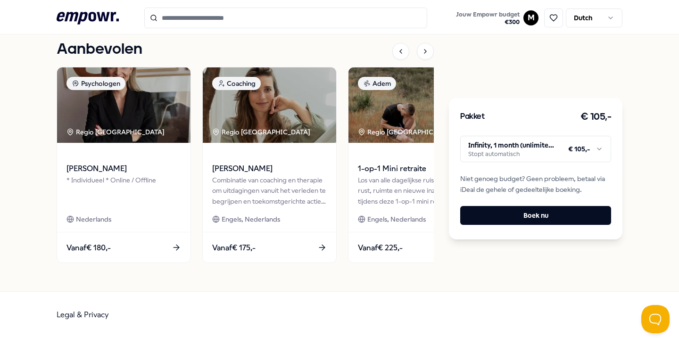
scroll to position [803, 0]
click at [88, 25] on icon ".empowr-logo_svg__cls-1{fill:#03032f}" at bounding box center [88, 17] width 62 height 17
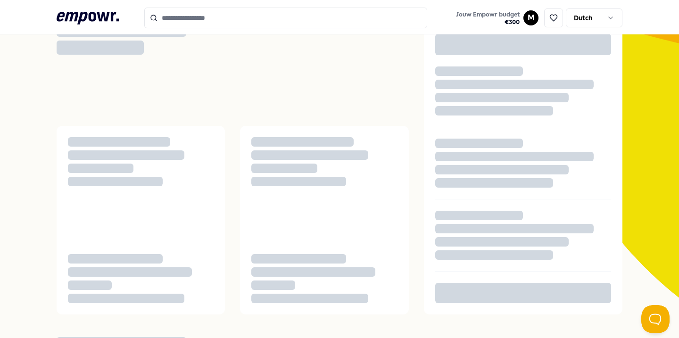
scroll to position [3, 0]
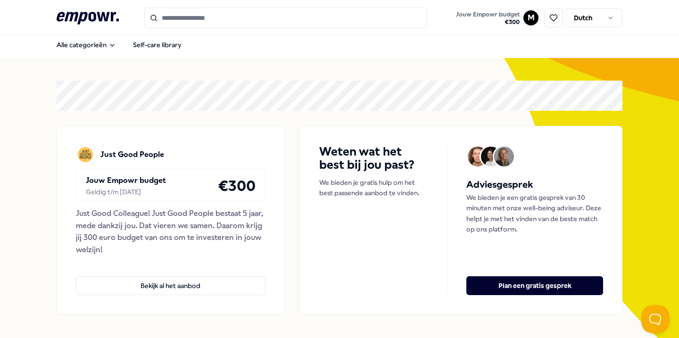
click at [178, 25] on input "Search for products, categories or subcategories" at bounding box center [285, 18] width 283 height 21
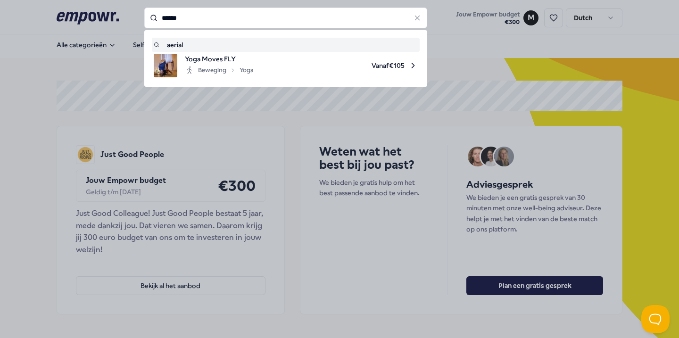
type input "******"
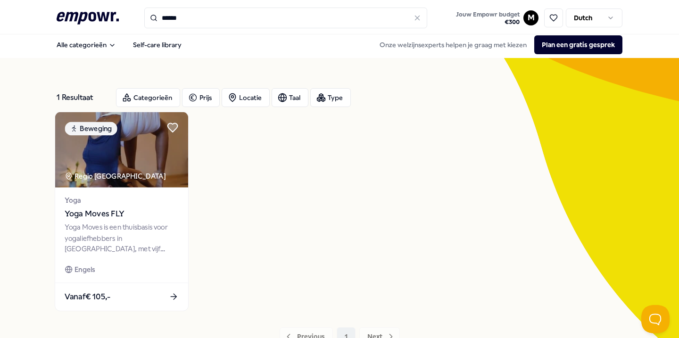
scroll to position [80, 0]
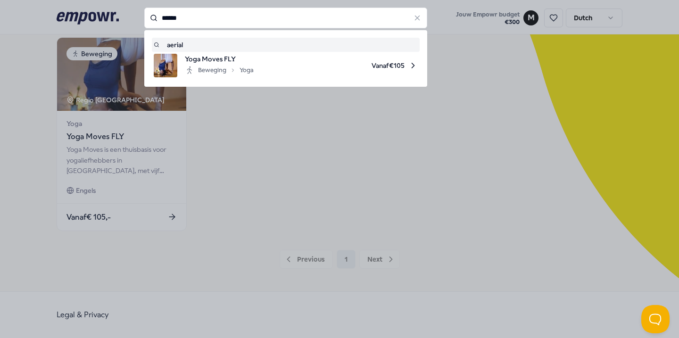
drag, startPoint x: 190, startPoint y: 14, endPoint x: 134, endPoint y: 15, distance: 56.1
click at [144, 15] on div "****** aerial Yoga Moves FLY Beweging Yoga Vanaf € 105" at bounding box center [285, 18] width 283 height 21
drag, startPoint x: 193, startPoint y: 14, endPoint x: 151, endPoint y: 16, distance: 41.5
click at [151, 16] on div "******" at bounding box center [285, 18] width 283 height 21
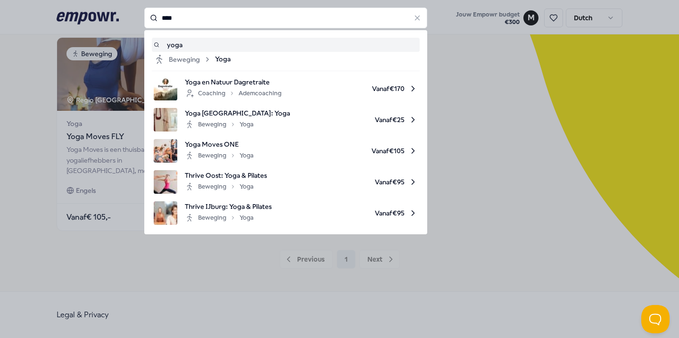
type input "****"
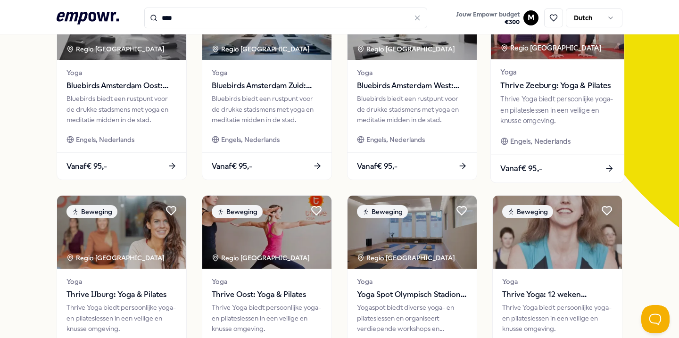
scroll to position [132, 0]
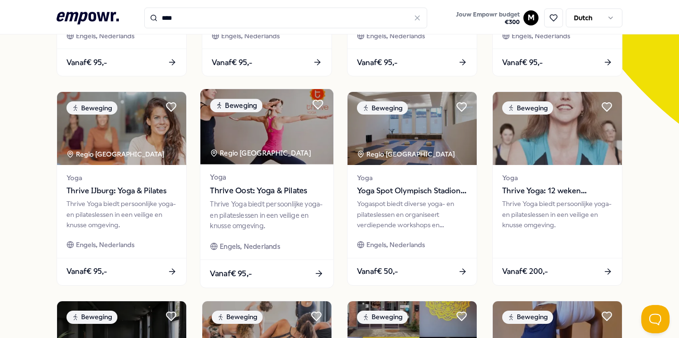
click at [278, 258] on div "Yoga Thrive Oost: Yoga & Pilates Thrive Yoga biedt persoonlijke yoga- en pilate…" at bounding box center [266, 212] width 133 height 95
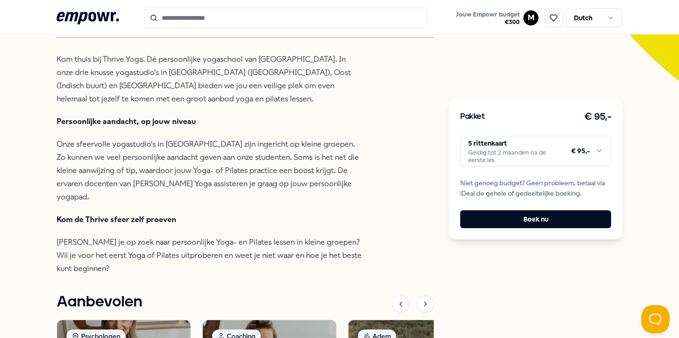
scroll to position [277, 0]
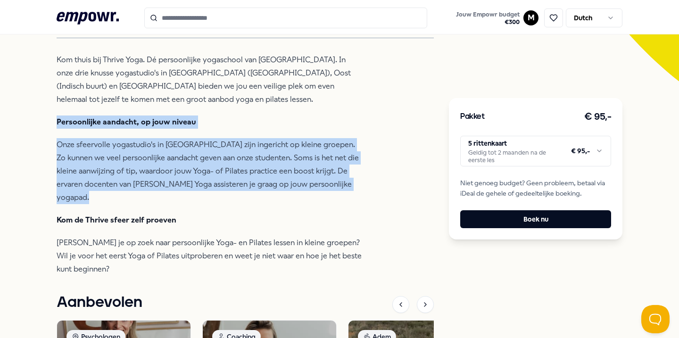
drag, startPoint x: 335, startPoint y: 190, endPoint x: 51, endPoint y: 116, distance: 293.6
click at [51, 116] on div "Terug Thrive Yoga Beweging Thrive Oost: Yoga & Pilates Thrive Yoga biedt persoo…" at bounding box center [339, 164] width 679 height 761
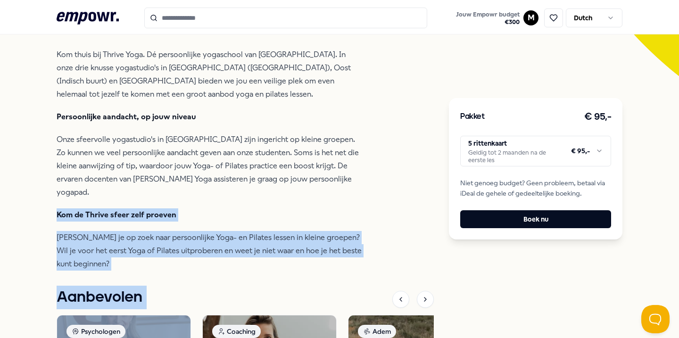
drag, startPoint x: 379, startPoint y: 249, endPoint x: 123, endPoint y: 187, distance: 264.0
click at [123, 187] on div "Thrive Yoga Beweging Thrive Oost: Yoga & Pilates Thrive Yoga biedt persoonlijke…" at bounding box center [245, 173] width 377 height 696
click at [191, 231] on p "Ben je op zoek naar persoonlijke Yoga- en Pilates lessen in kleine groepen? Wil…" at bounding box center [210, 251] width 306 height 40
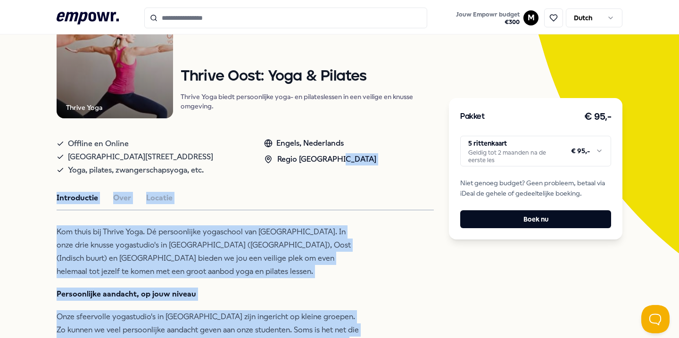
scroll to position [85, 0]
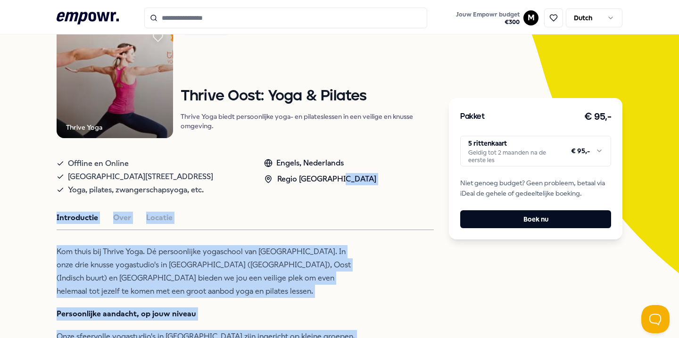
drag, startPoint x: 374, startPoint y: 236, endPoint x: 267, endPoint y: 193, distance: 114.9
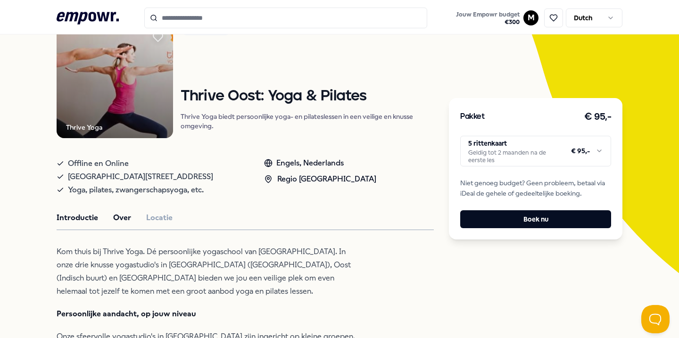
click at [124, 217] on button "Over" at bounding box center [122, 218] width 18 height 12
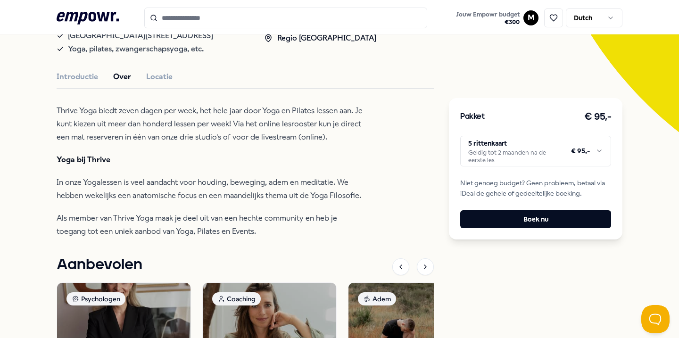
scroll to position [227, 0]
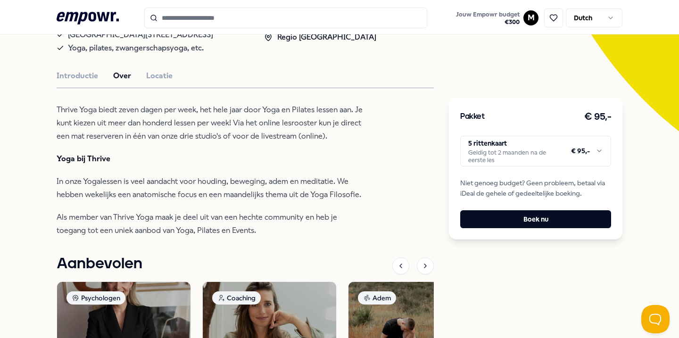
drag, startPoint x: 157, startPoint y: 74, endPoint x: 162, endPoint y: 141, distance: 66.7
click at [162, 141] on div "Thrive Yoga Beweging Thrive Oost: Yoga & Pilates Thrive Yoga biedt persoonlijke…" at bounding box center [245, 183] width 377 height 607
click at [161, 73] on button "Locatie" at bounding box center [159, 76] width 26 height 12
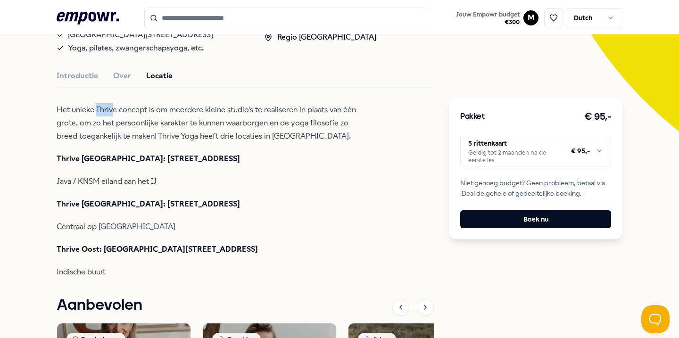
drag, startPoint x: 114, startPoint y: 110, endPoint x: 96, endPoint y: 110, distance: 17.4
click at [96, 110] on p "Het unieke Thrive concept is om meerdere kleine studio's te realiseren in plaat…" at bounding box center [210, 123] width 306 height 40
copy p "Thriv"
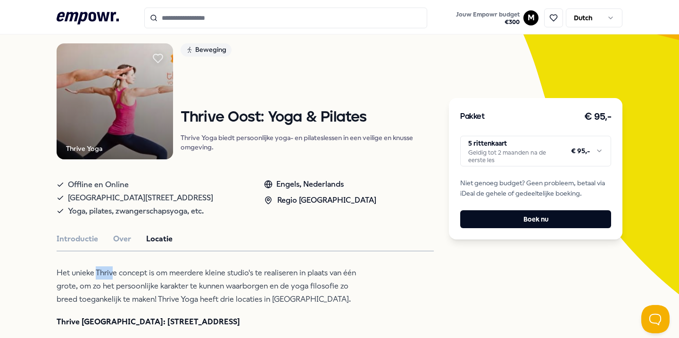
scroll to position [58, 0]
